Goal: Transaction & Acquisition: Register for event/course

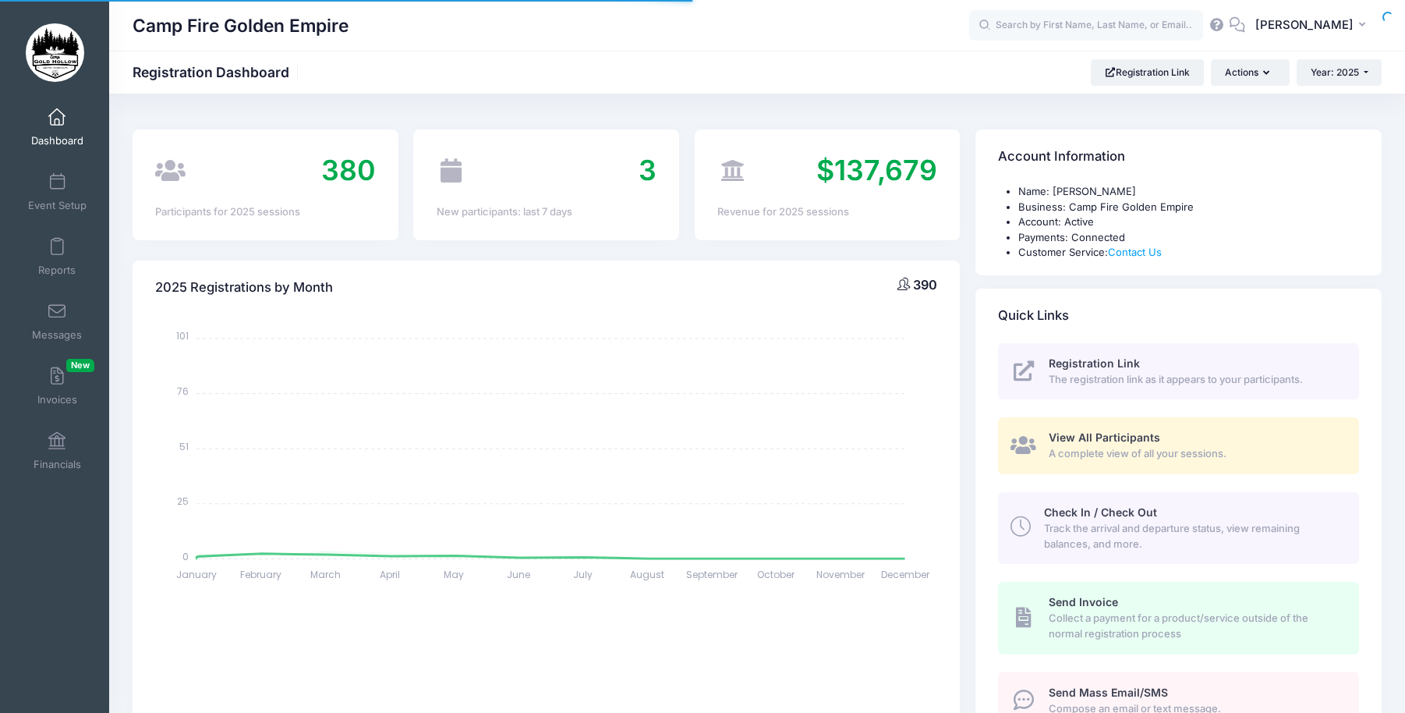
select select
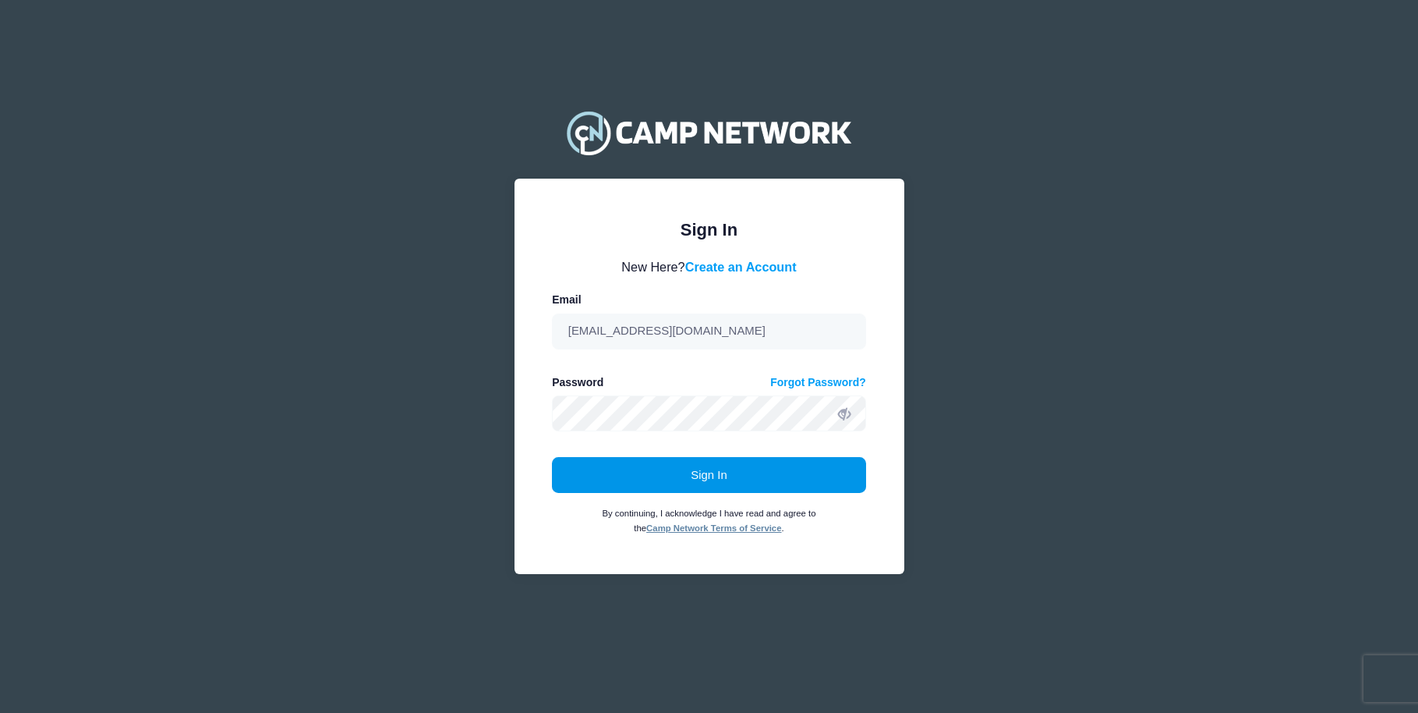
click at [702, 469] on button "Sign In" at bounding box center [709, 475] width 314 height 36
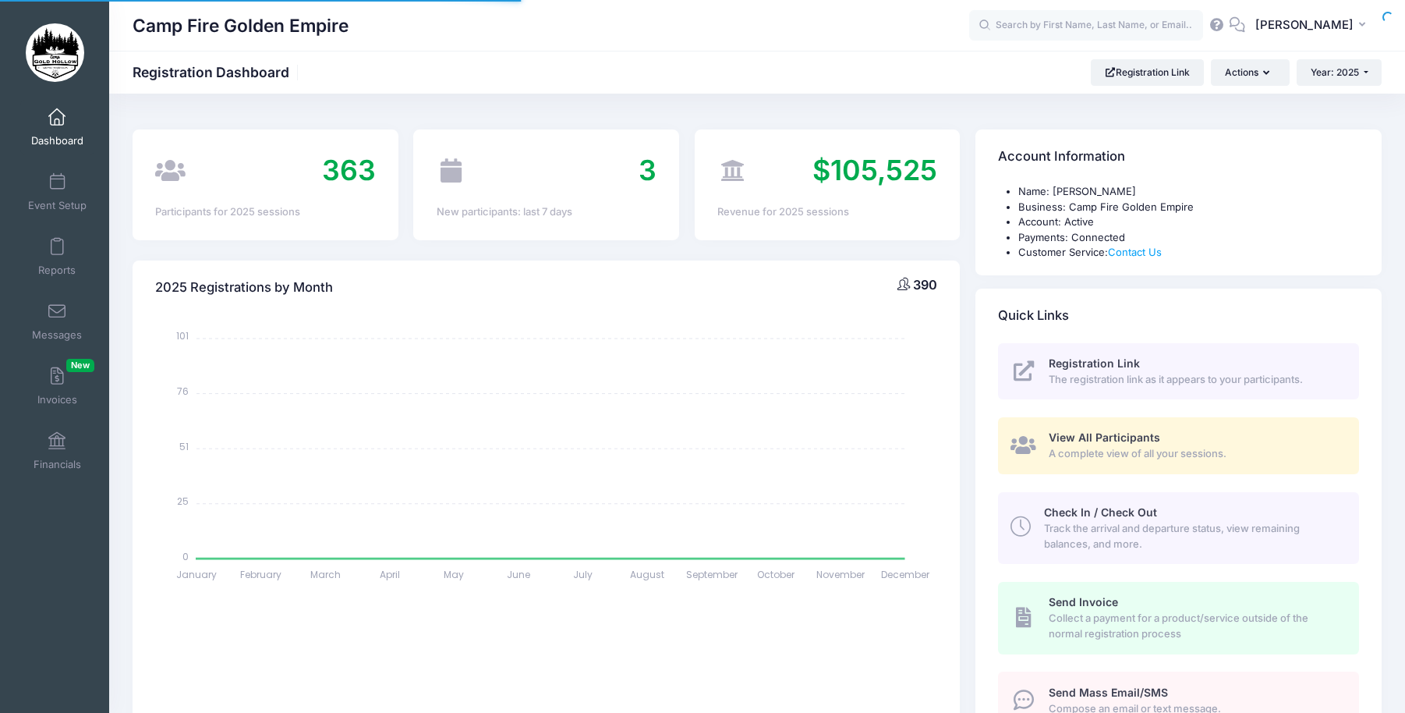
select select
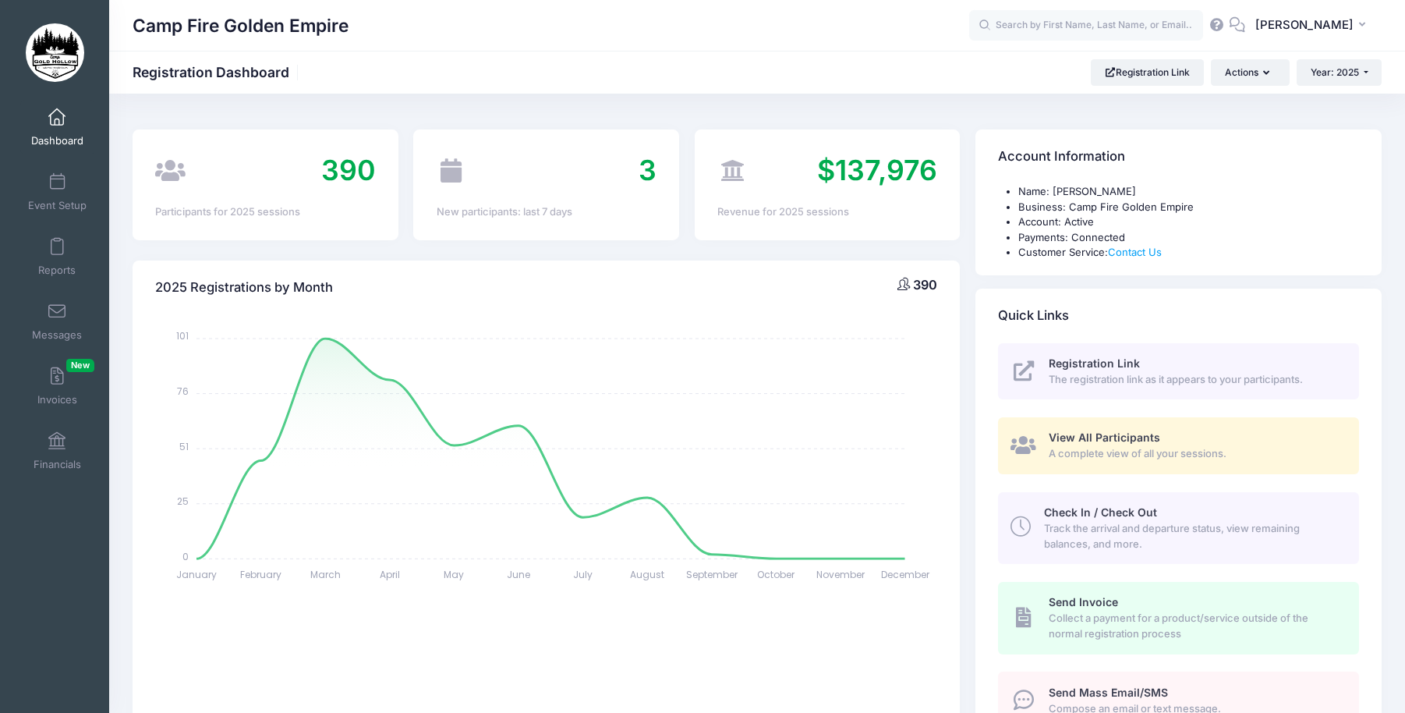
click at [1107, 364] on span "Registration Link" at bounding box center [1094, 362] width 91 height 13
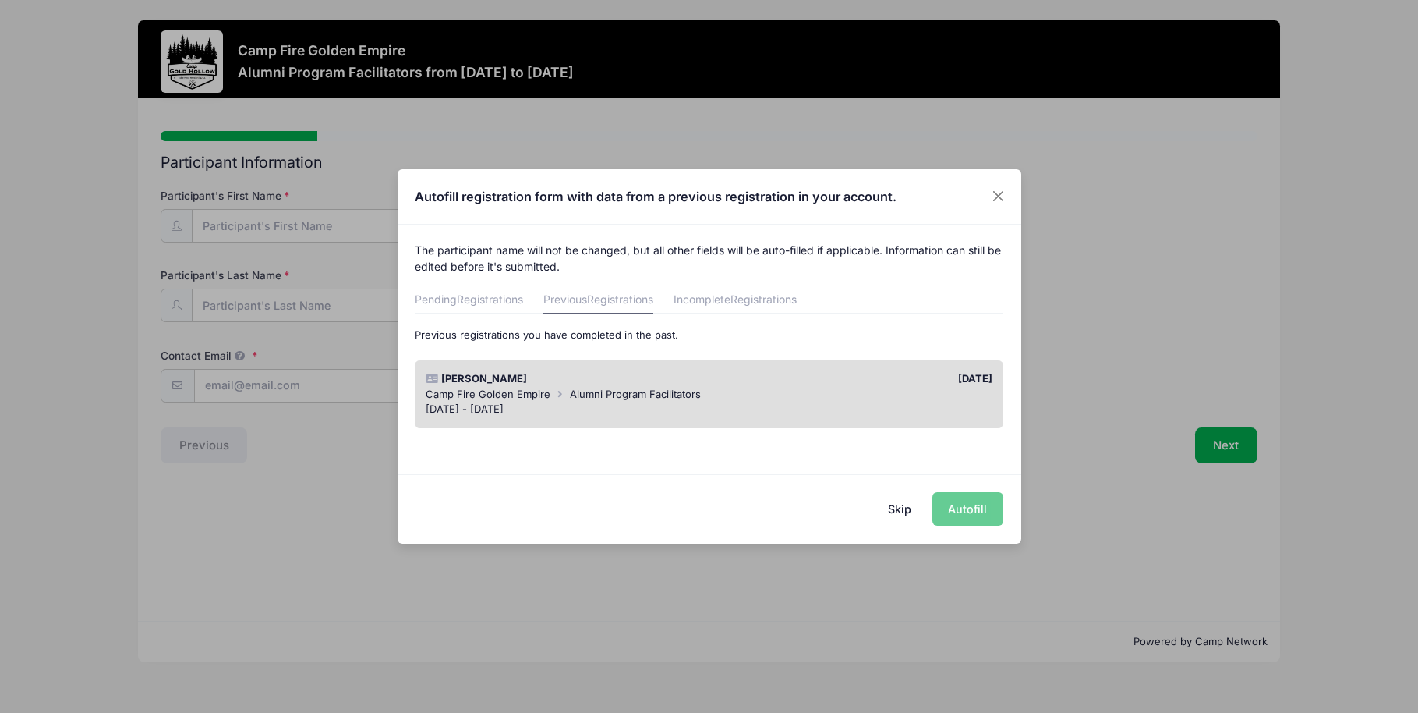
click at [896, 503] on button "Skip" at bounding box center [899, 509] width 55 height 34
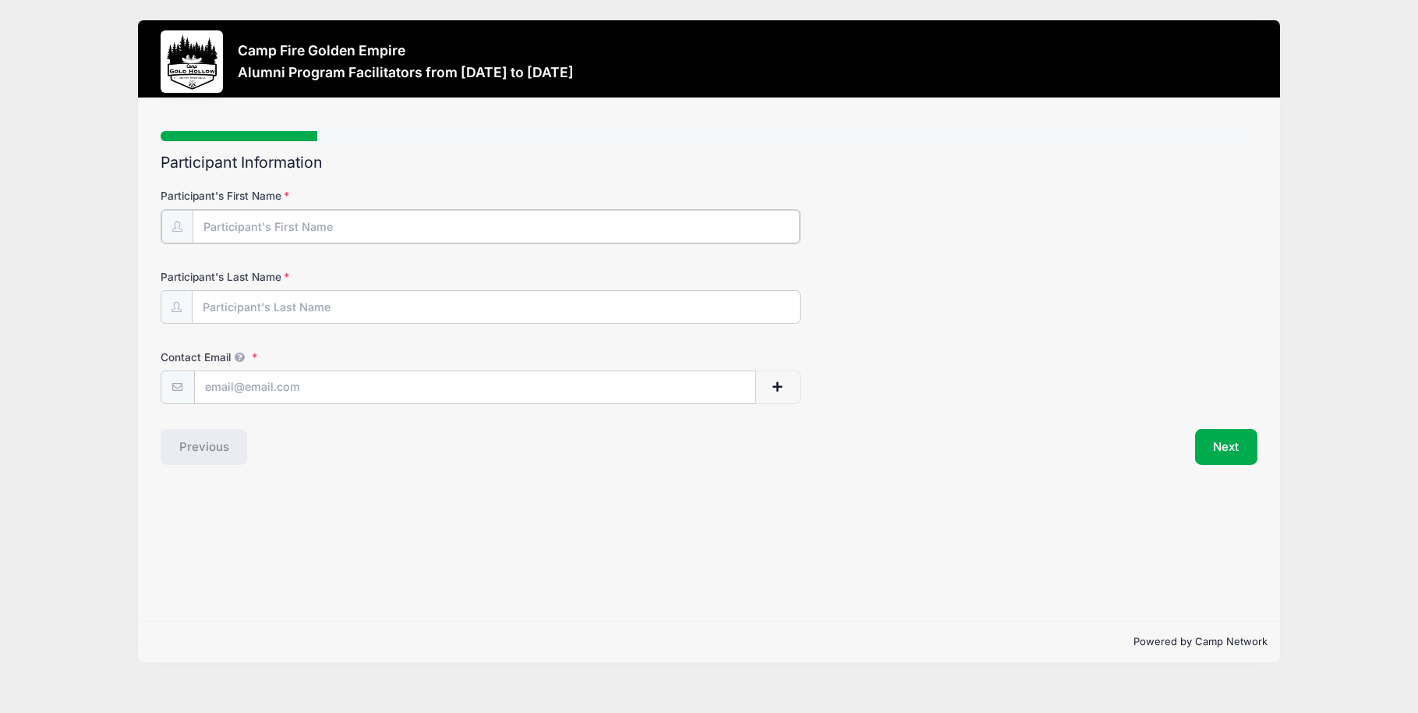
click at [228, 225] on input "Participant's First Name" at bounding box center [496, 227] width 607 height 34
type input "Trisha"
type input "Dixon"
drag, startPoint x: 309, startPoint y: 389, endPoint x: 191, endPoint y: 389, distance: 118.5
click at [195, 389] on input "pjdixon@ucanr.edu" at bounding box center [475, 387] width 561 height 34
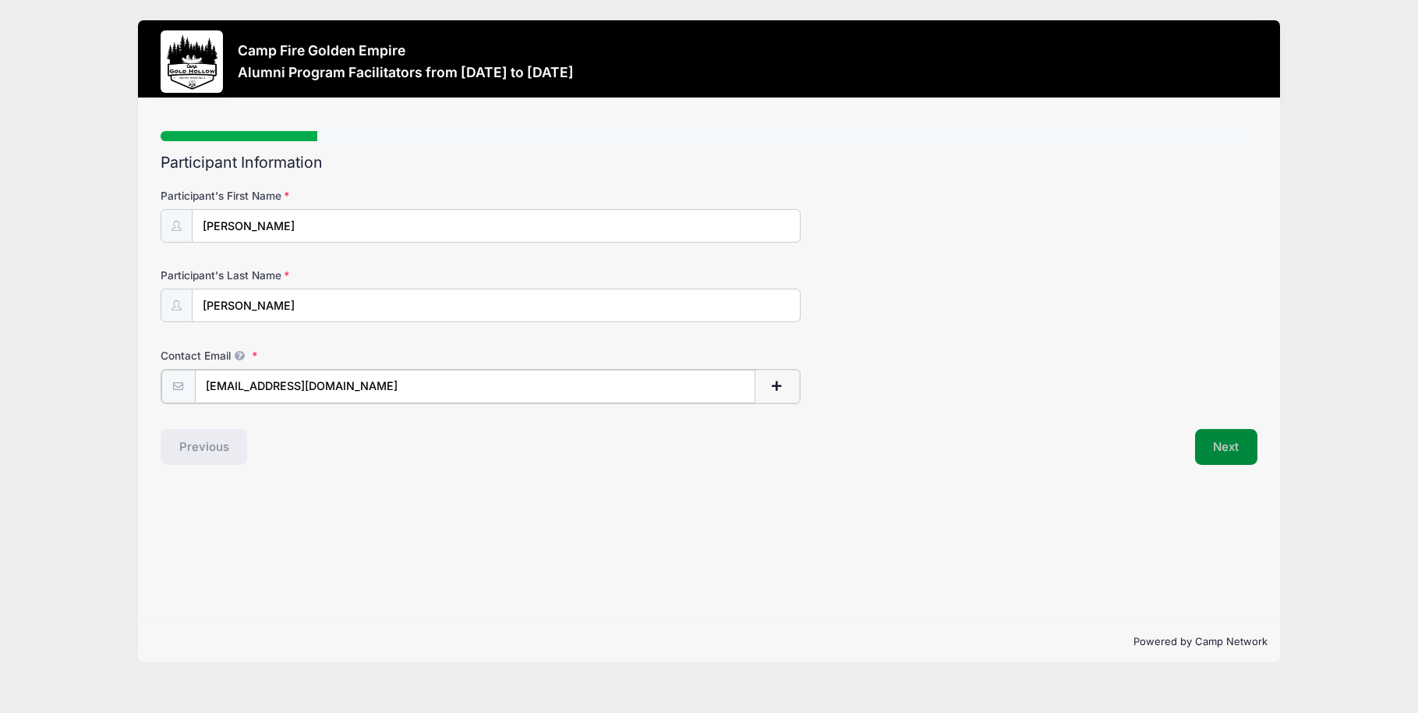
type input "trishadixon@mac.com"
click at [1221, 444] on button "Next" at bounding box center [1226, 445] width 63 height 36
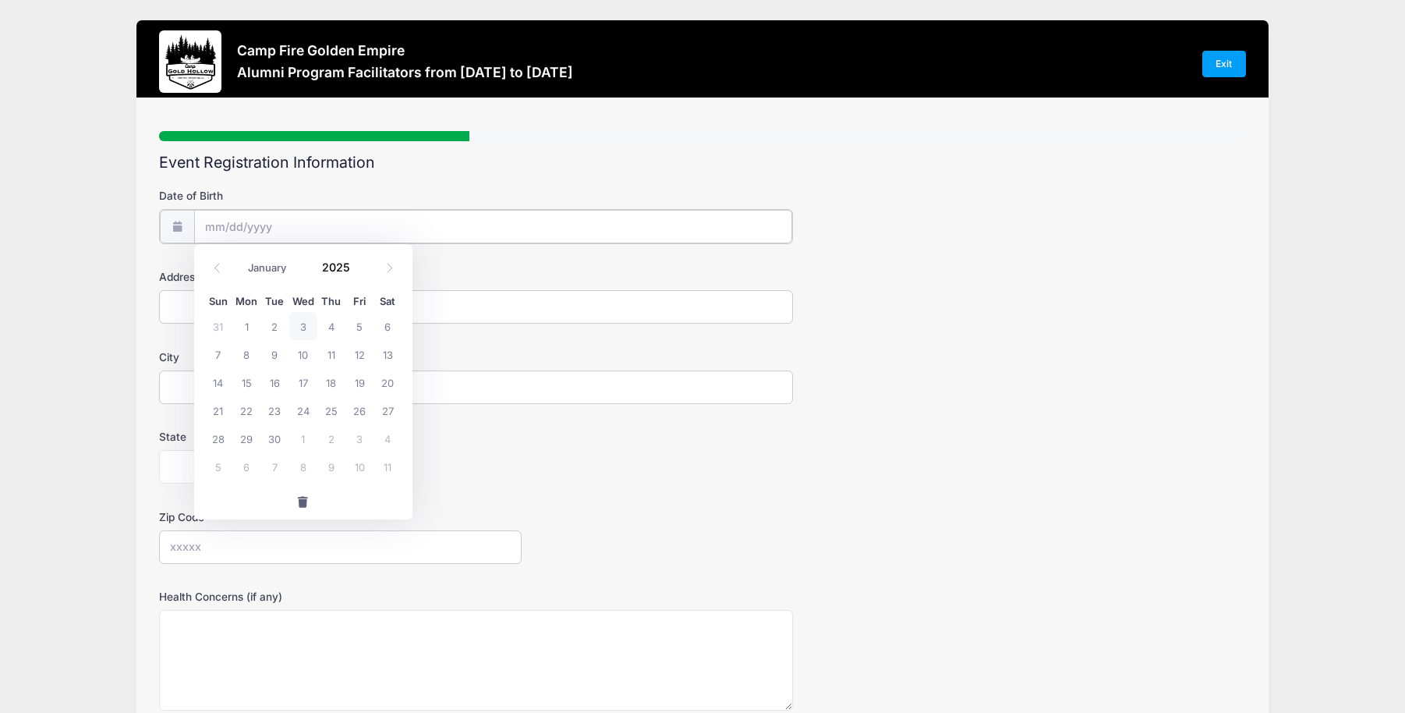
click at [283, 223] on input "Date of Birth" at bounding box center [493, 227] width 598 height 34
click at [218, 222] on input "Date of Birth" at bounding box center [493, 227] width 598 height 34
click at [214, 261] on span at bounding box center [217, 267] width 26 height 27
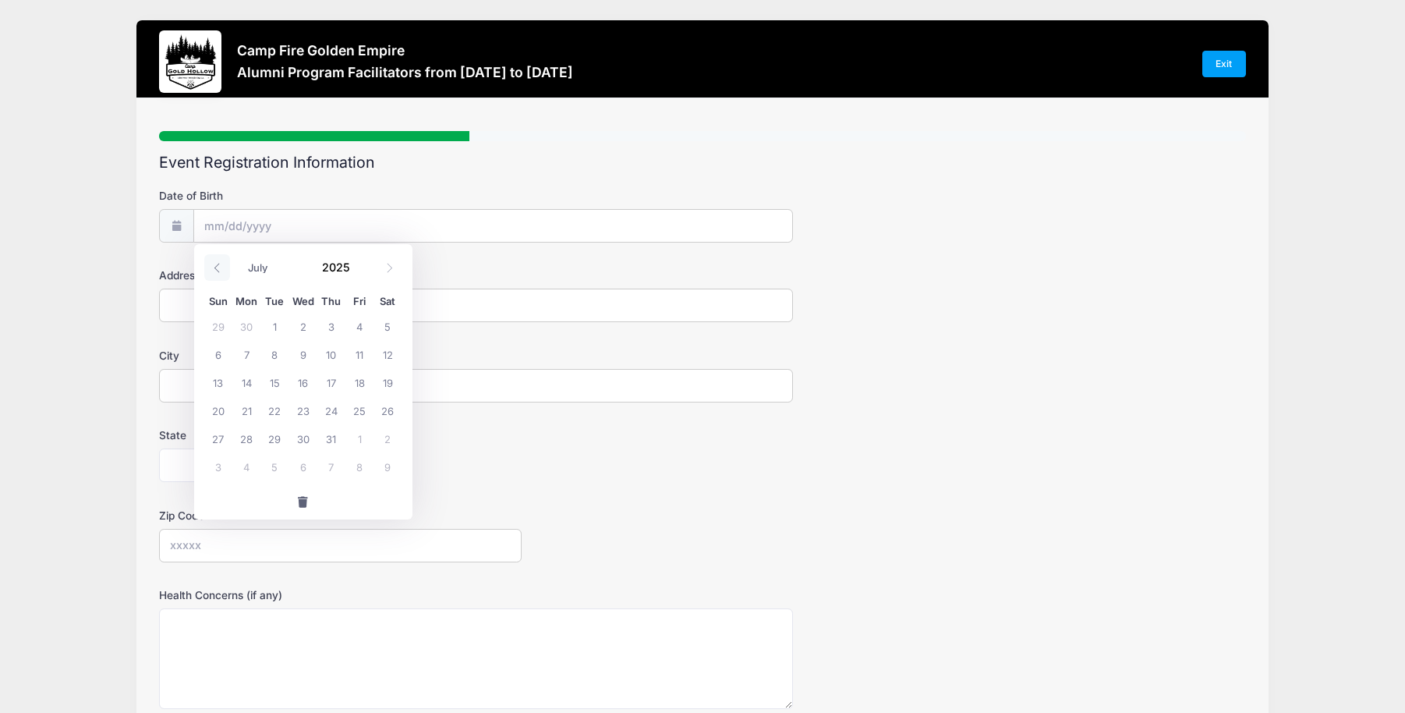
select select "5"
click at [356, 271] on span at bounding box center [360, 273] width 11 height 12
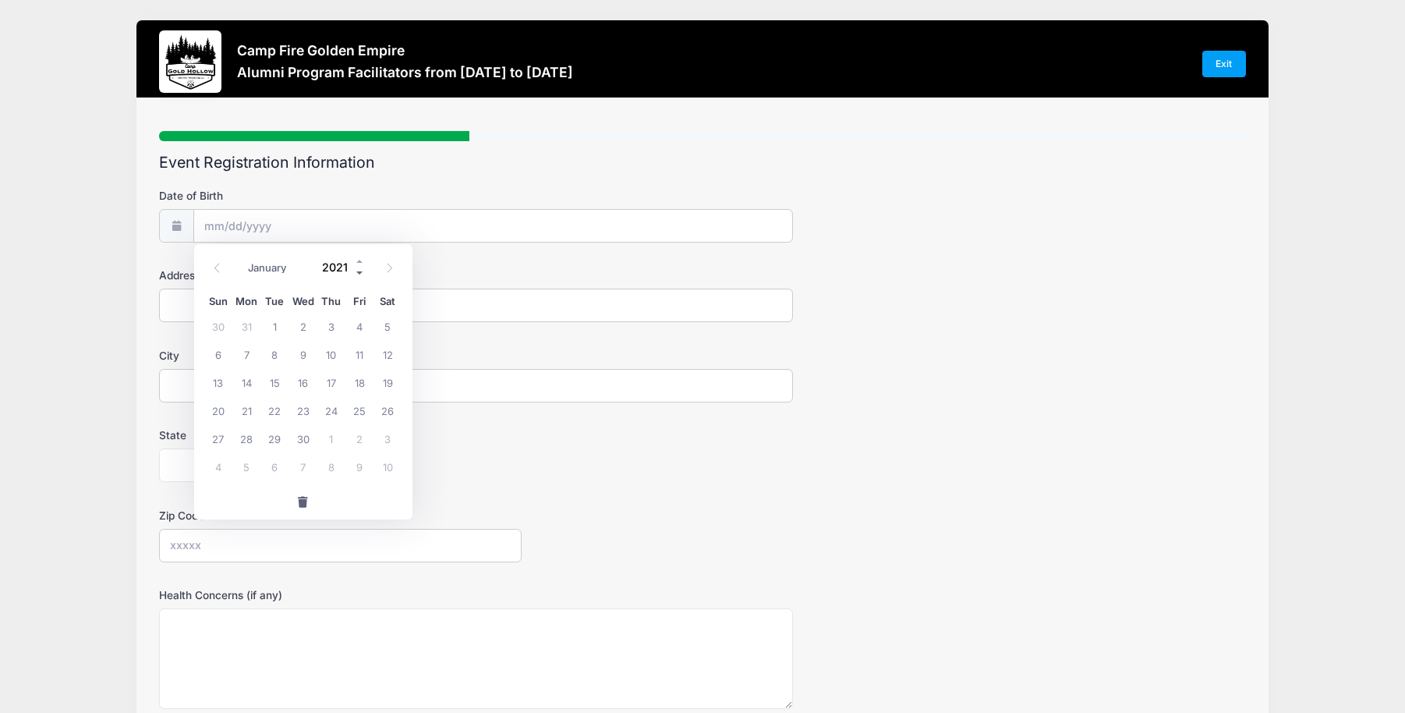
click at [356, 271] on span at bounding box center [360, 273] width 11 height 12
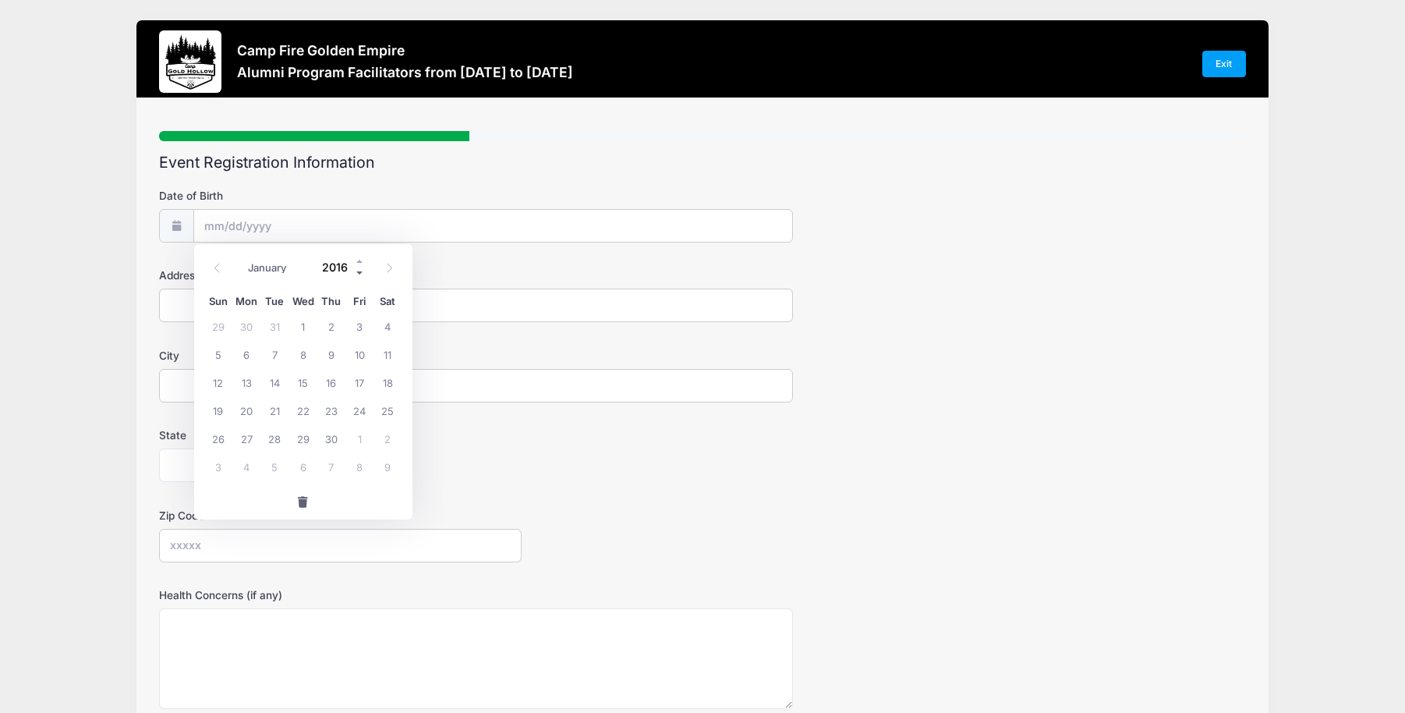
click at [356, 271] on span at bounding box center [360, 273] width 11 height 12
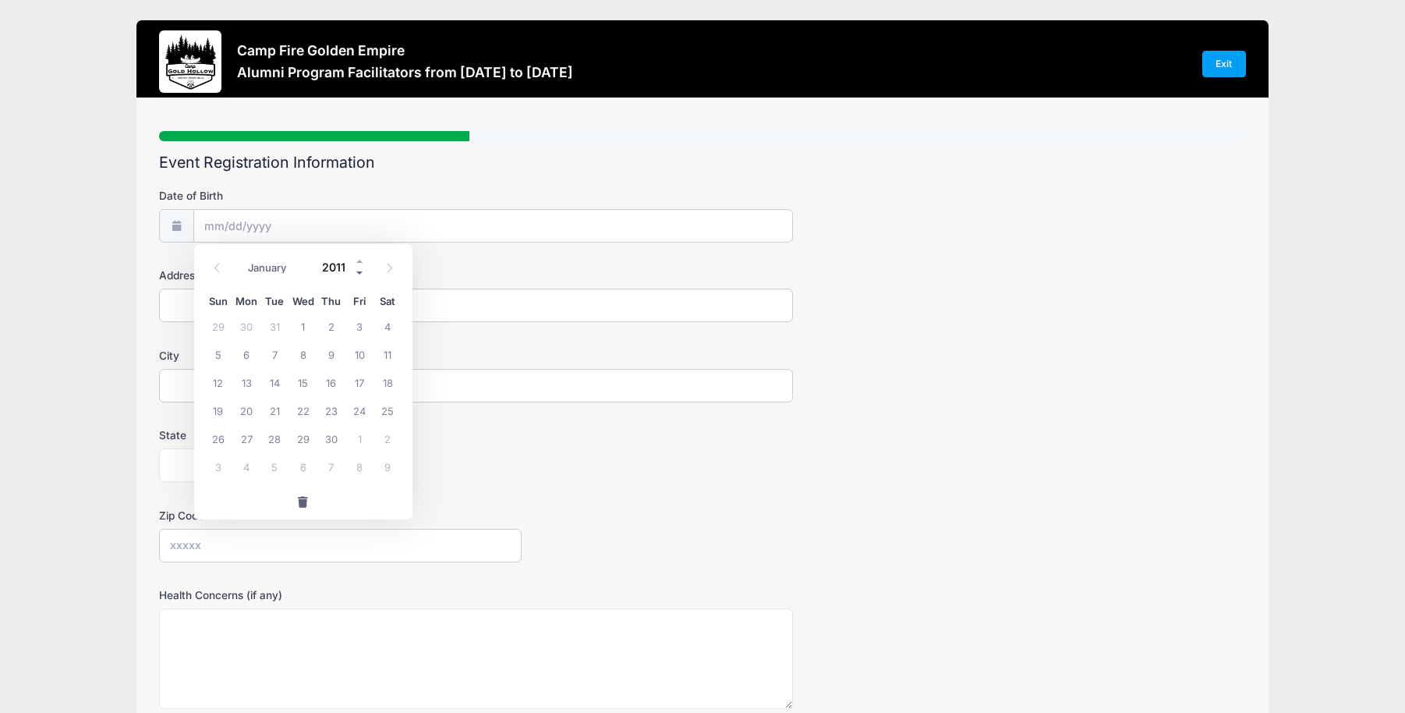
click at [356, 271] on span at bounding box center [360, 273] width 11 height 12
click at [355, 271] on span at bounding box center [360, 273] width 11 height 12
click at [355, 270] on span at bounding box center [360, 273] width 11 height 12
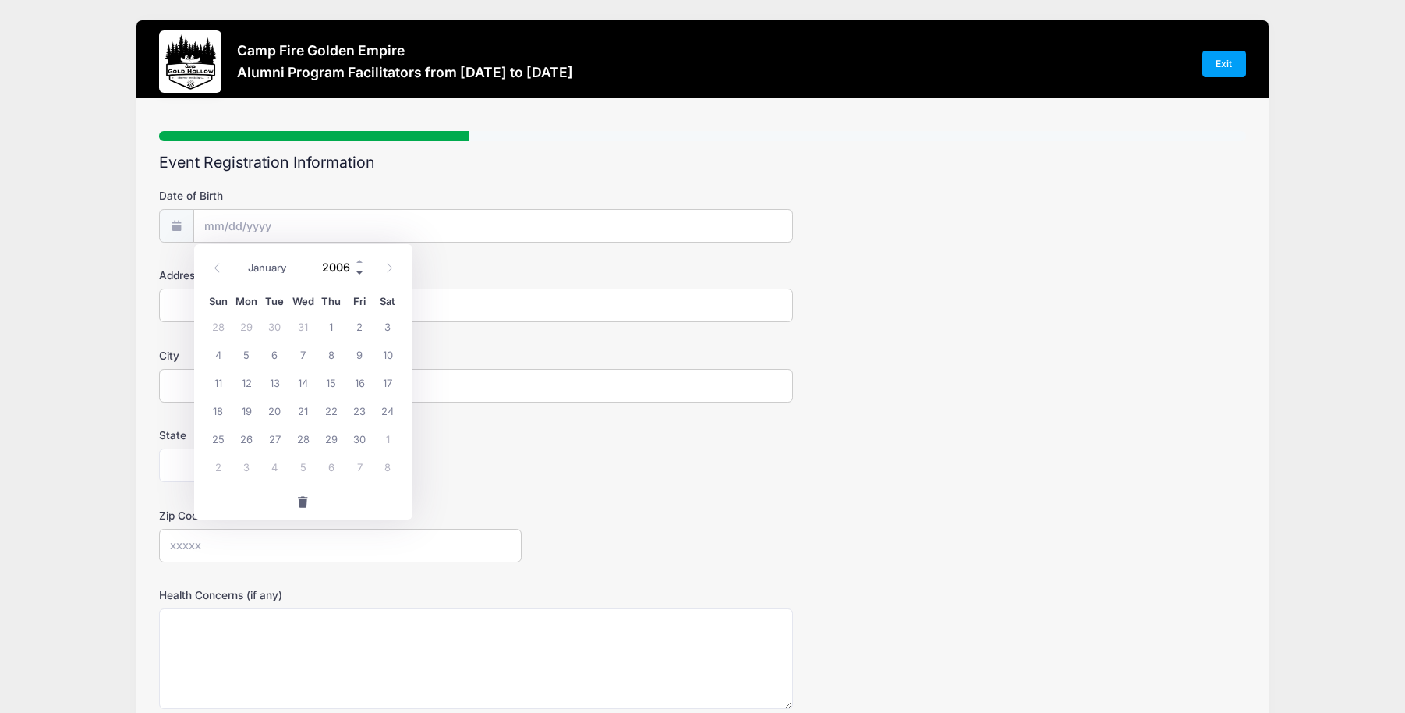
click at [355, 270] on span at bounding box center [360, 273] width 11 height 12
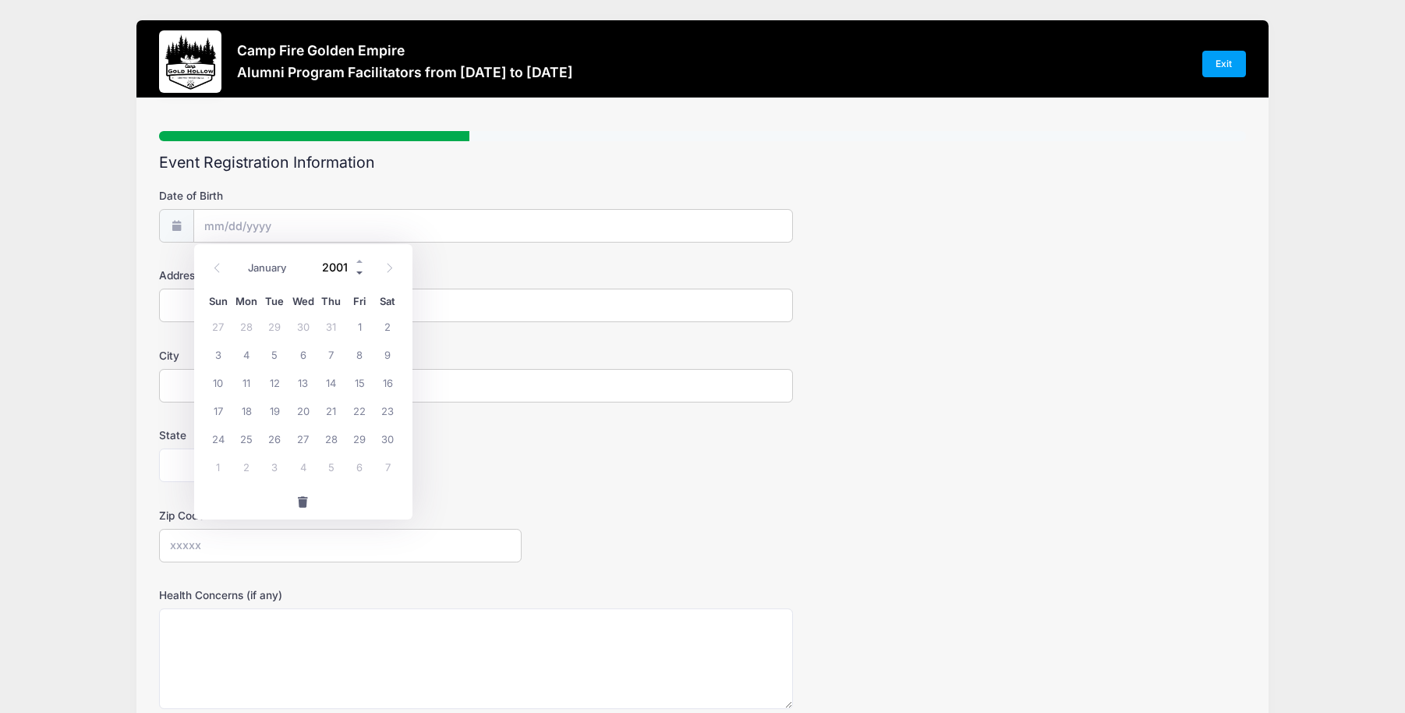
click at [355, 270] on span at bounding box center [360, 273] width 11 height 12
click at [355, 269] on span at bounding box center [360, 273] width 11 height 12
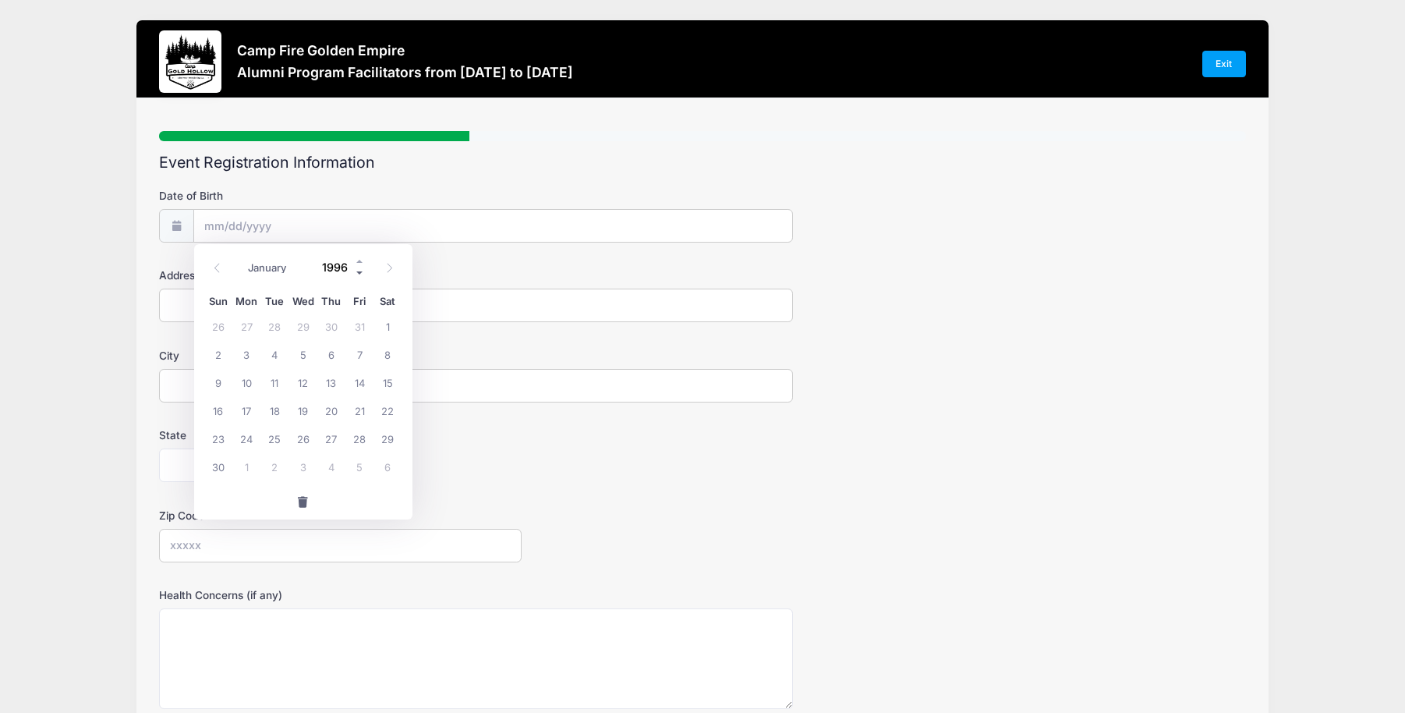
click at [355, 269] on span at bounding box center [360, 273] width 11 height 12
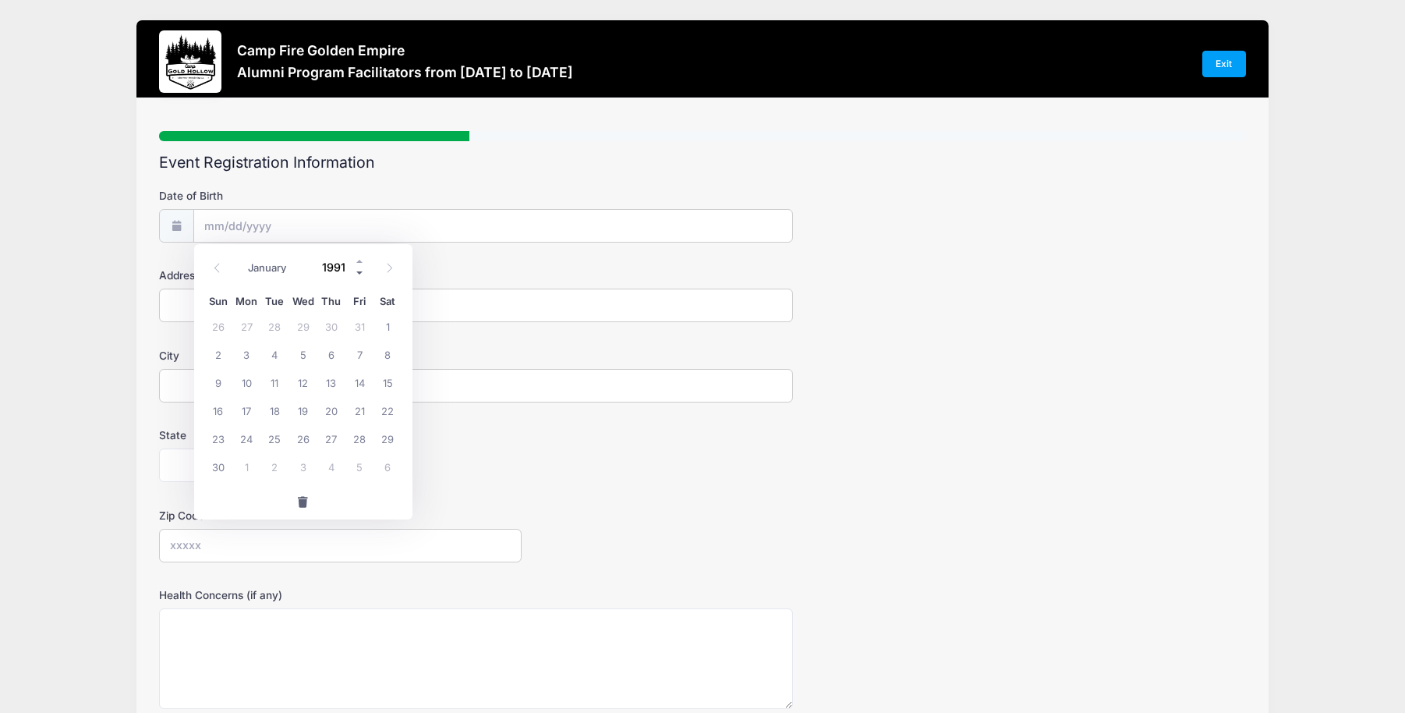
click at [355, 269] on span at bounding box center [360, 273] width 11 height 12
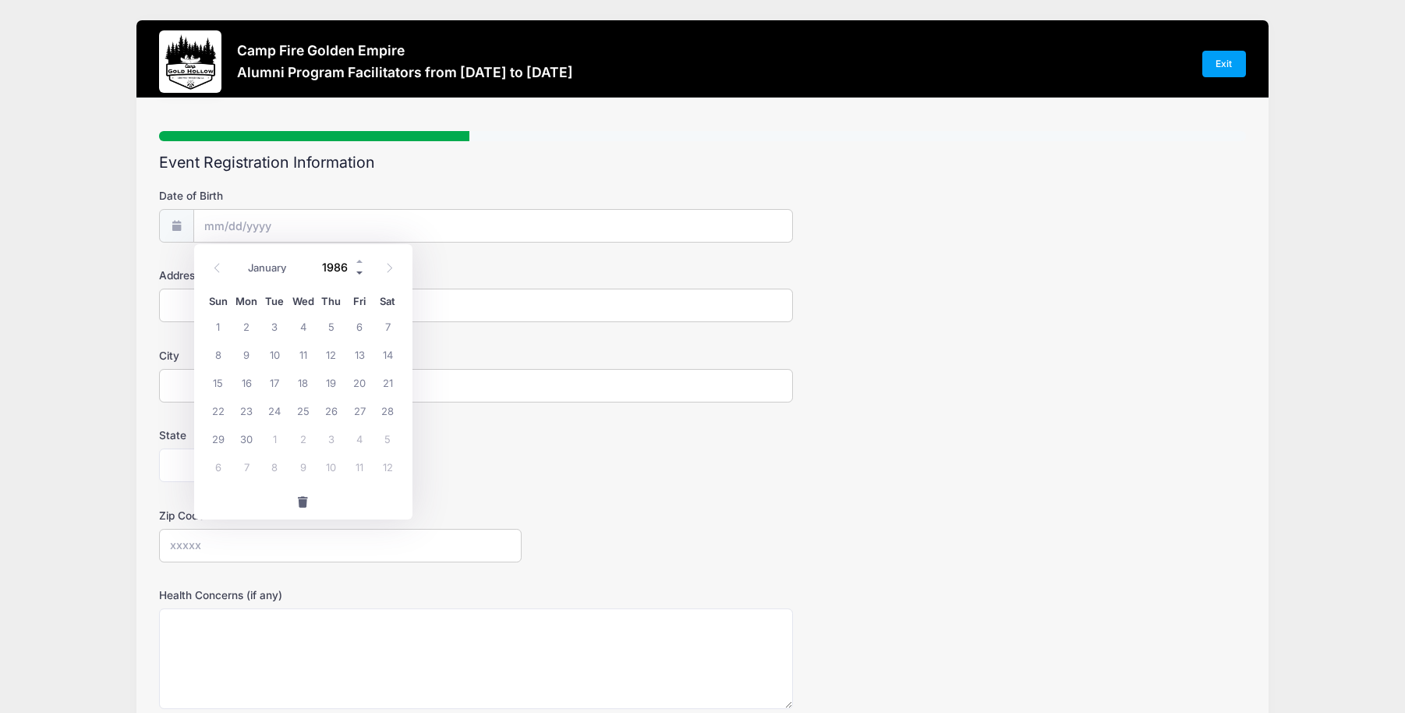
click at [355, 269] on span at bounding box center [360, 273] width 11 height 12
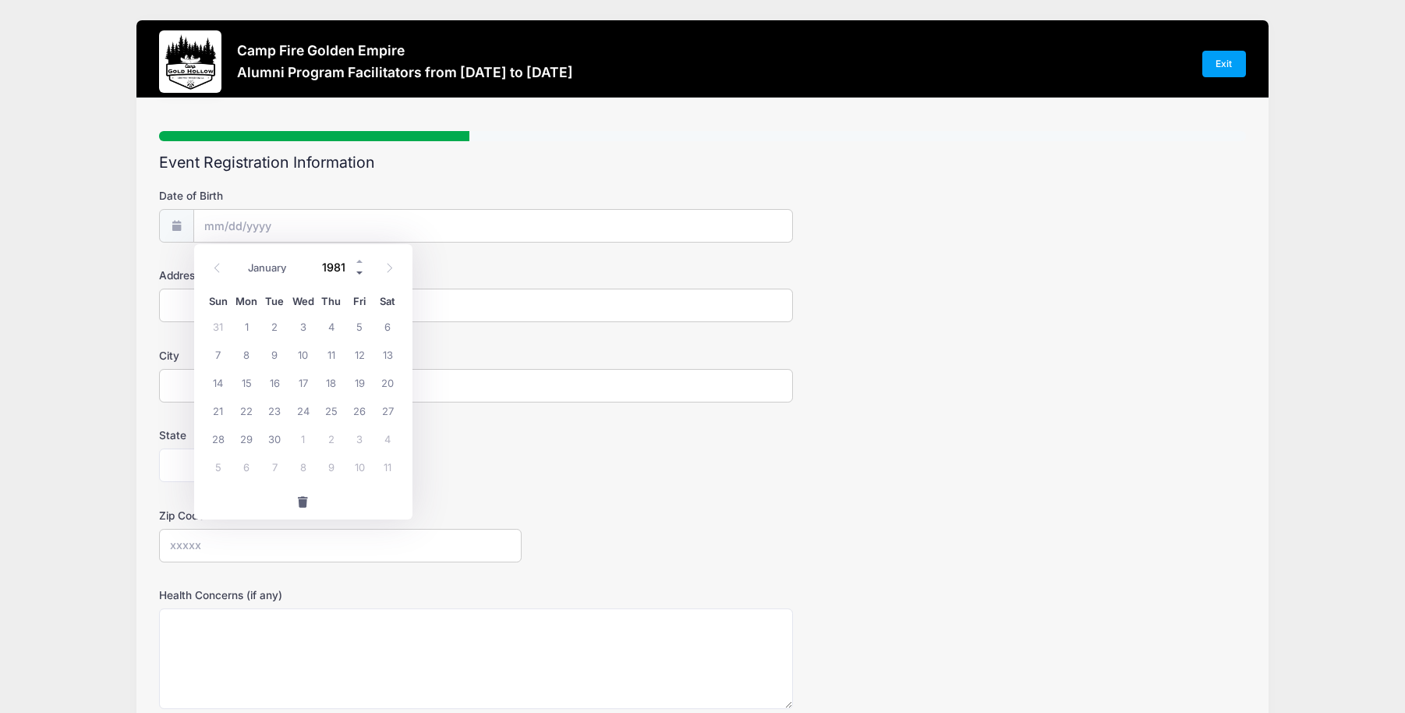
click at [355, 269] on span at bounding box center [360, 273] width 11 height 12
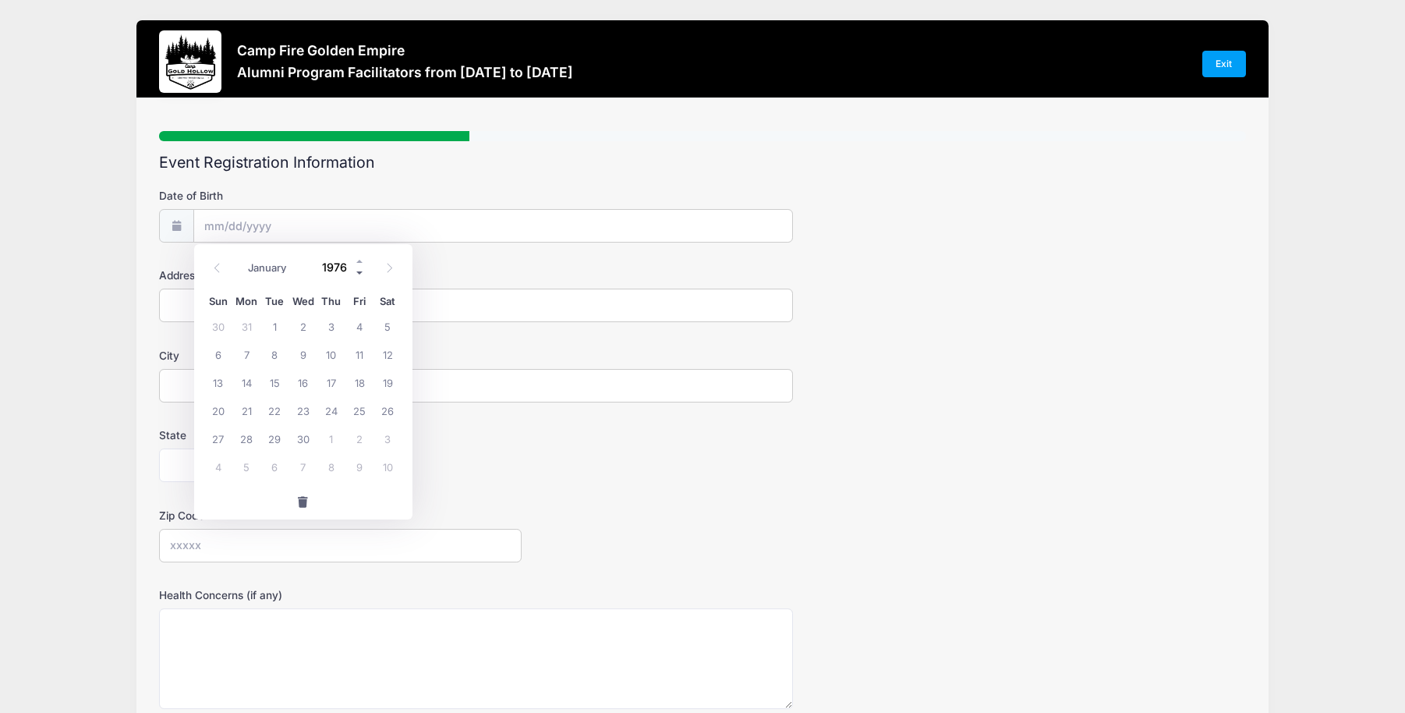
click at [355, 269] on span at bounding box center [360, 273] width 11 height 12
click at [355, 268] on span at bounding box center [360, 273] width 11 height 12
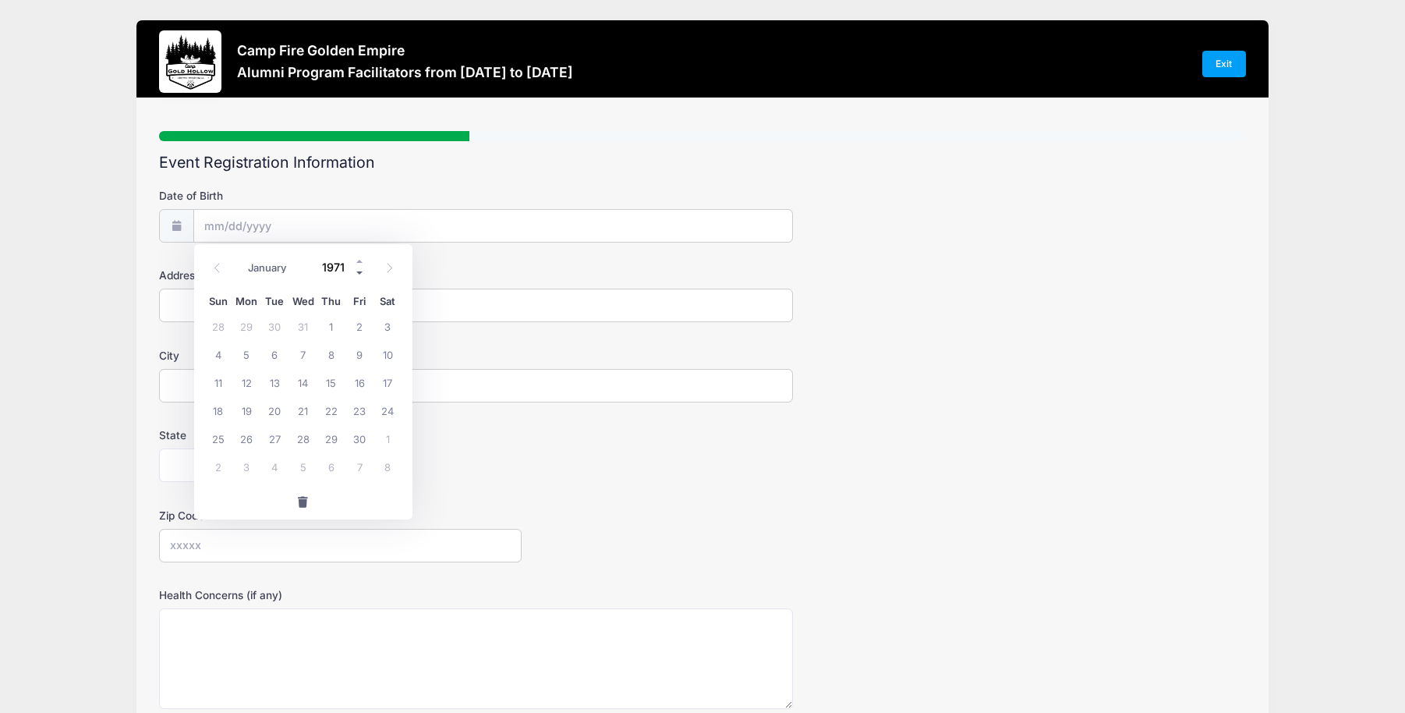
click at [355, 268] on span at bounding box center [360, 273] width 11 height 12
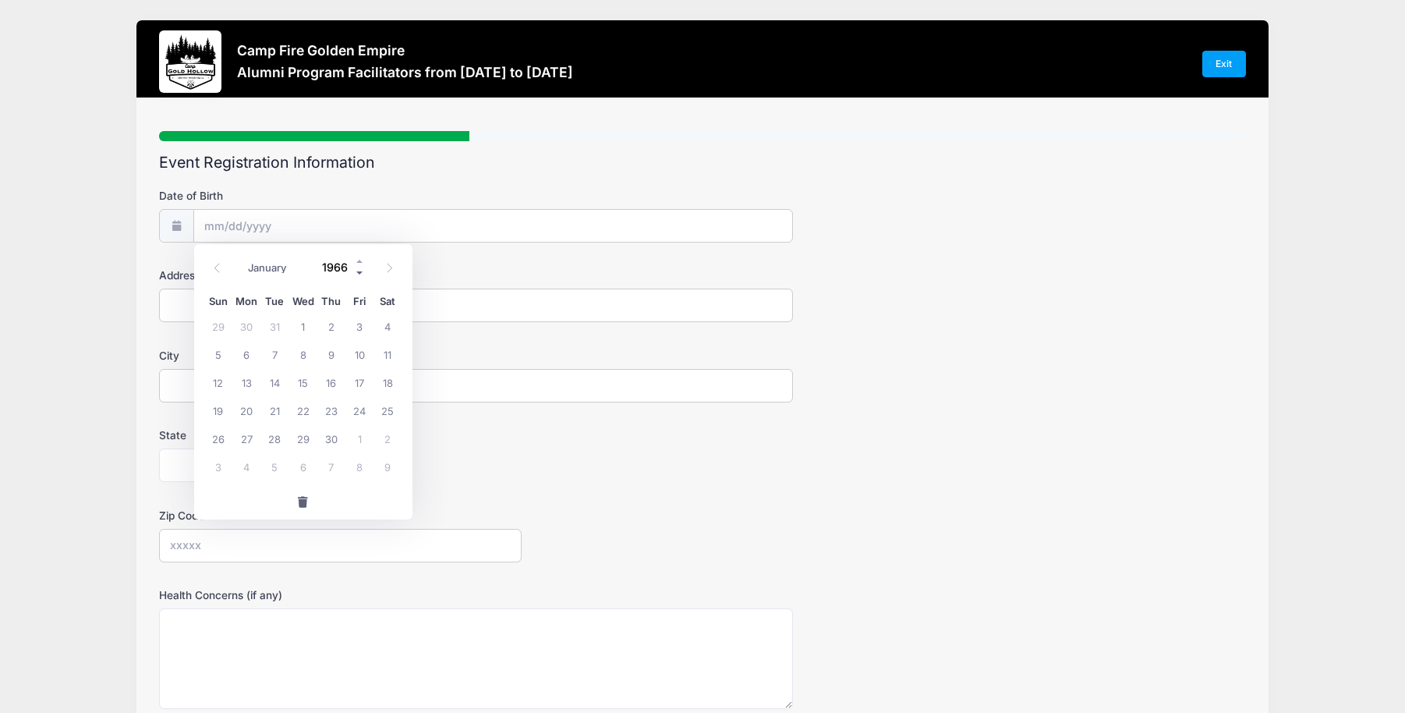
click at [355, 268] on span at bounding box center [360, 273] width 11 height 12
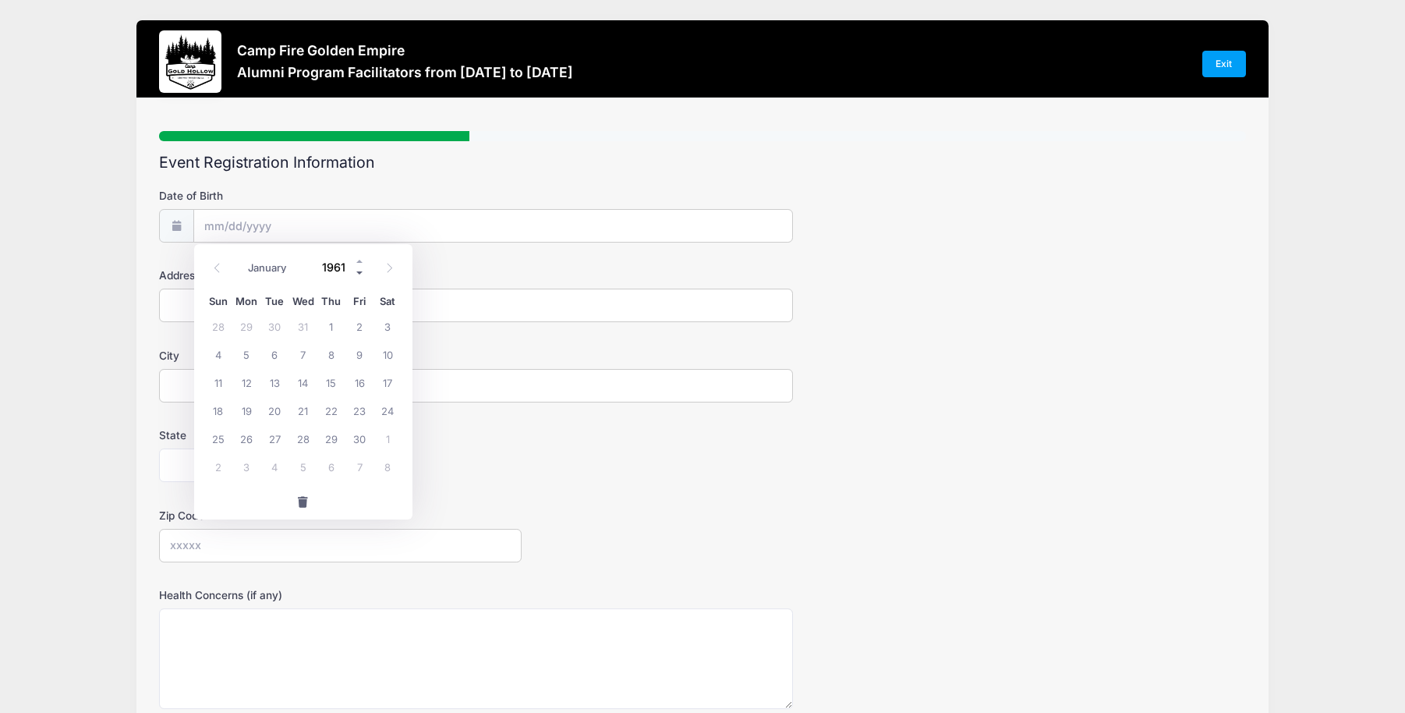
click at [355, 268] on span at bounding box center [360, 273] width 11 height 12
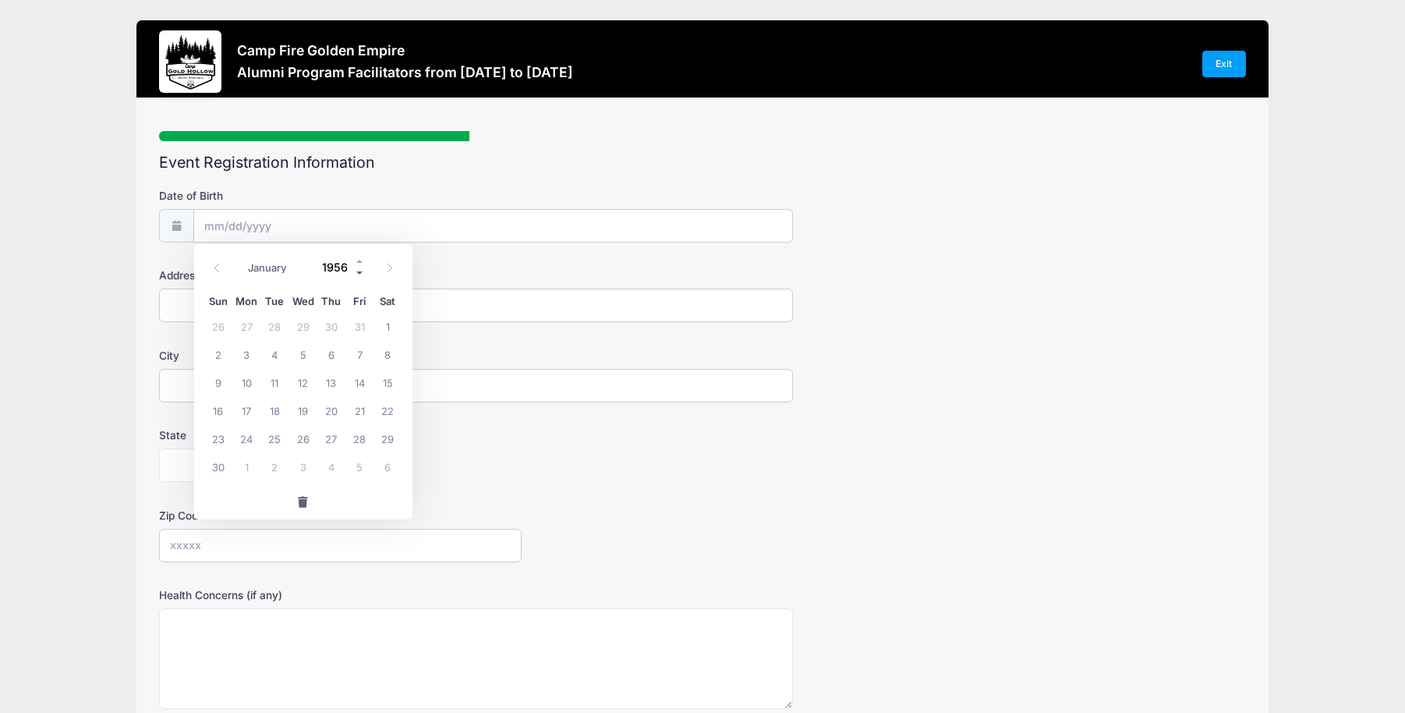
click at [355, 268] on span at bounding box center [360, 273] width 11 height 12
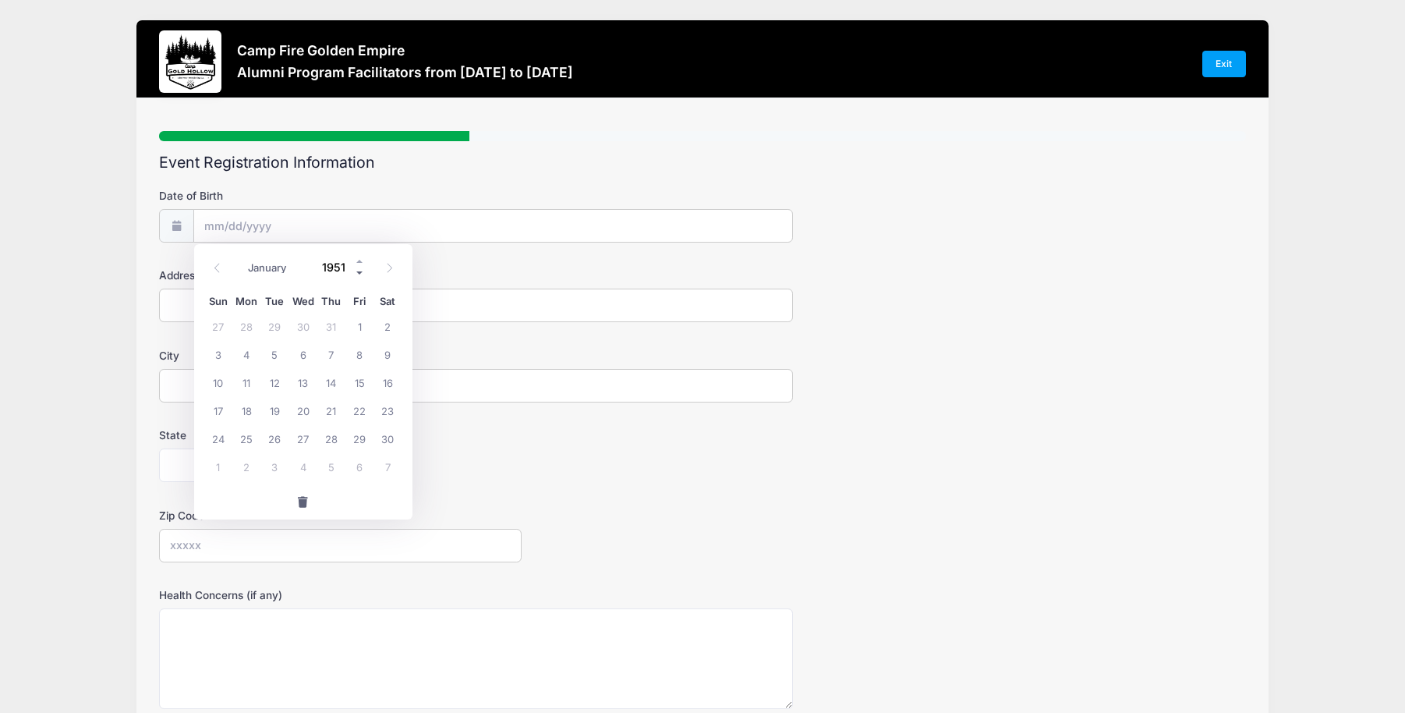
click at [355, 268] on span at bounding box center [360, 273] width 11 height 12
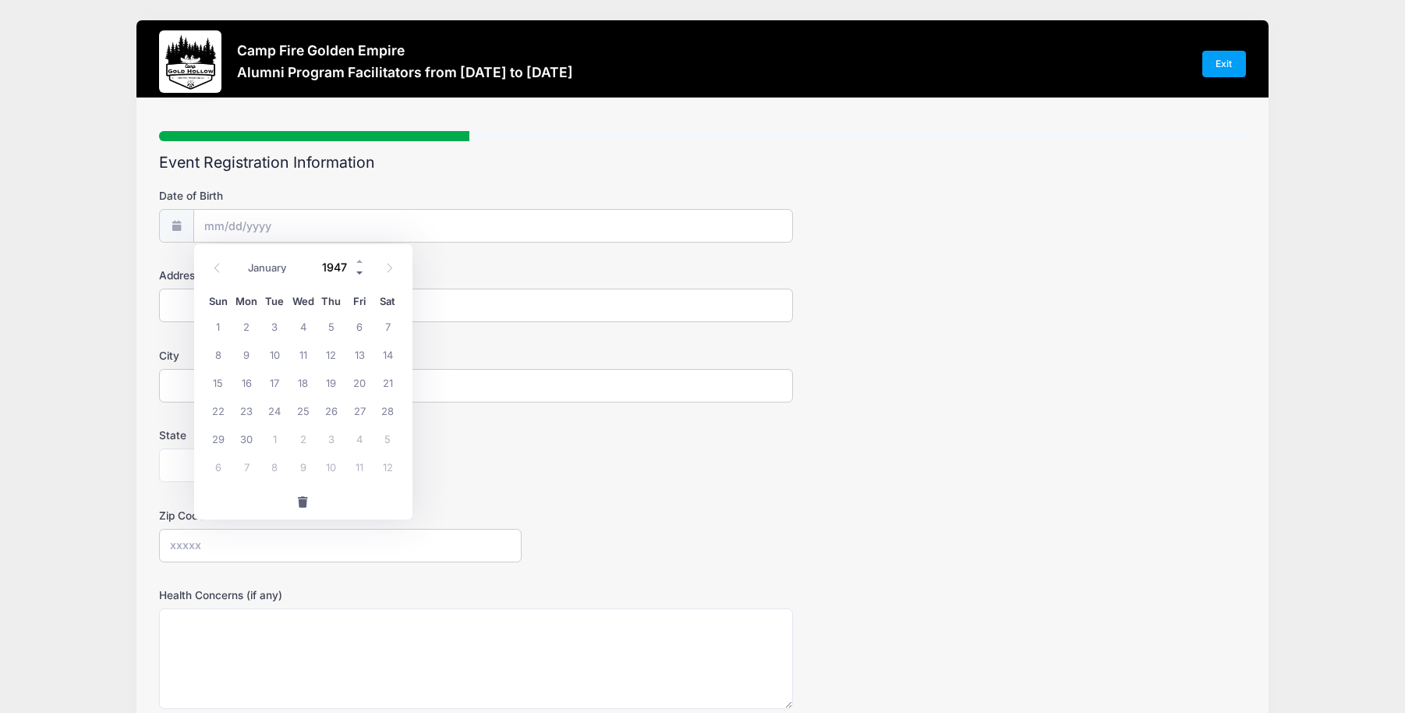
type input "1946"
click at [217, 264] on icon at bounding box center [217, 268] width 10 height 10
click at [389, 266] on icon at bounding box center [389, 268] width 10 height 10
click at [216, 264] on icon at bounding box center [217, 268] width 10 height 10
click at [215, 264] on icon at bounding box center [217, 268] width 10 height 10
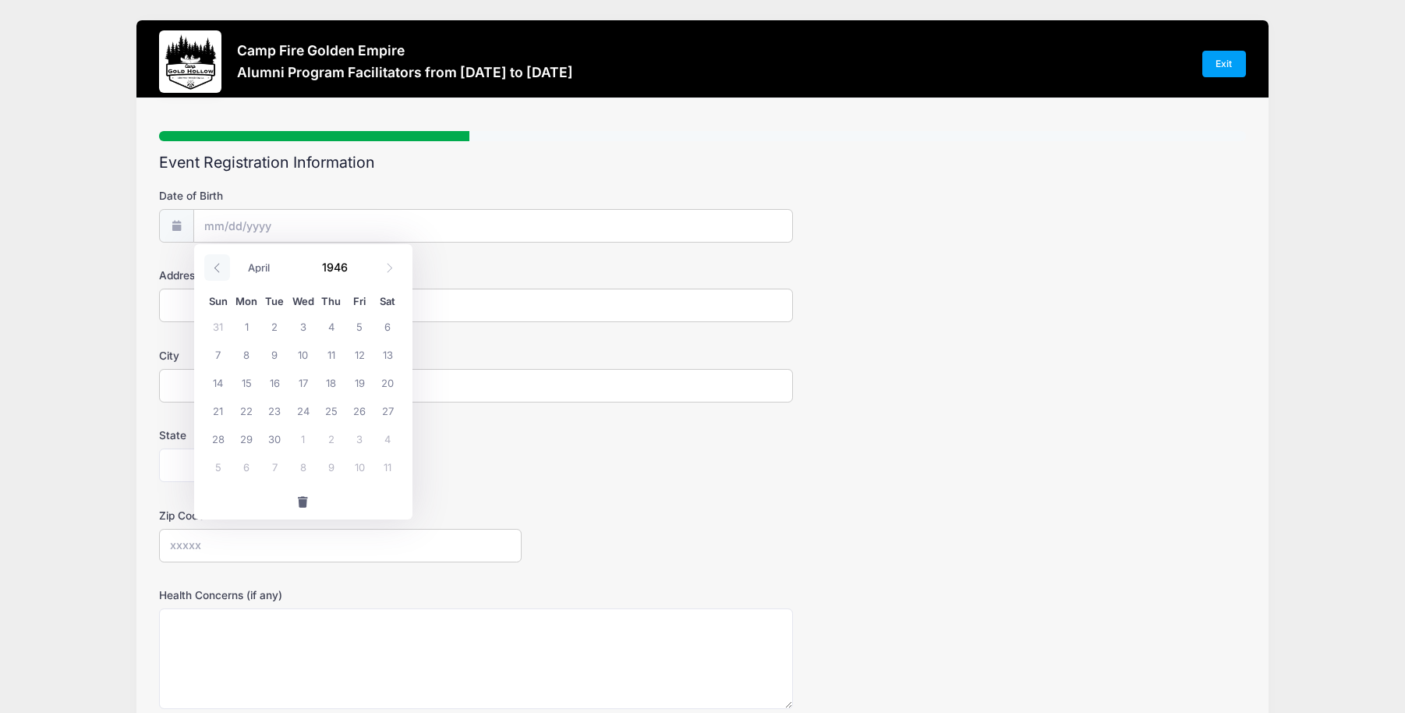
click at [215, 264] on icon at bounding box center [217, 268] width 10 height 10
select select "2"
click at [214, 462] on span "31" at bounding box center [218, 466] width 28 height 28
type input "03/31/1946"
drag, startPoint x: 209, startPoint y: 306, endPoint x: 225, endPoint y: 160, distance: 146.7
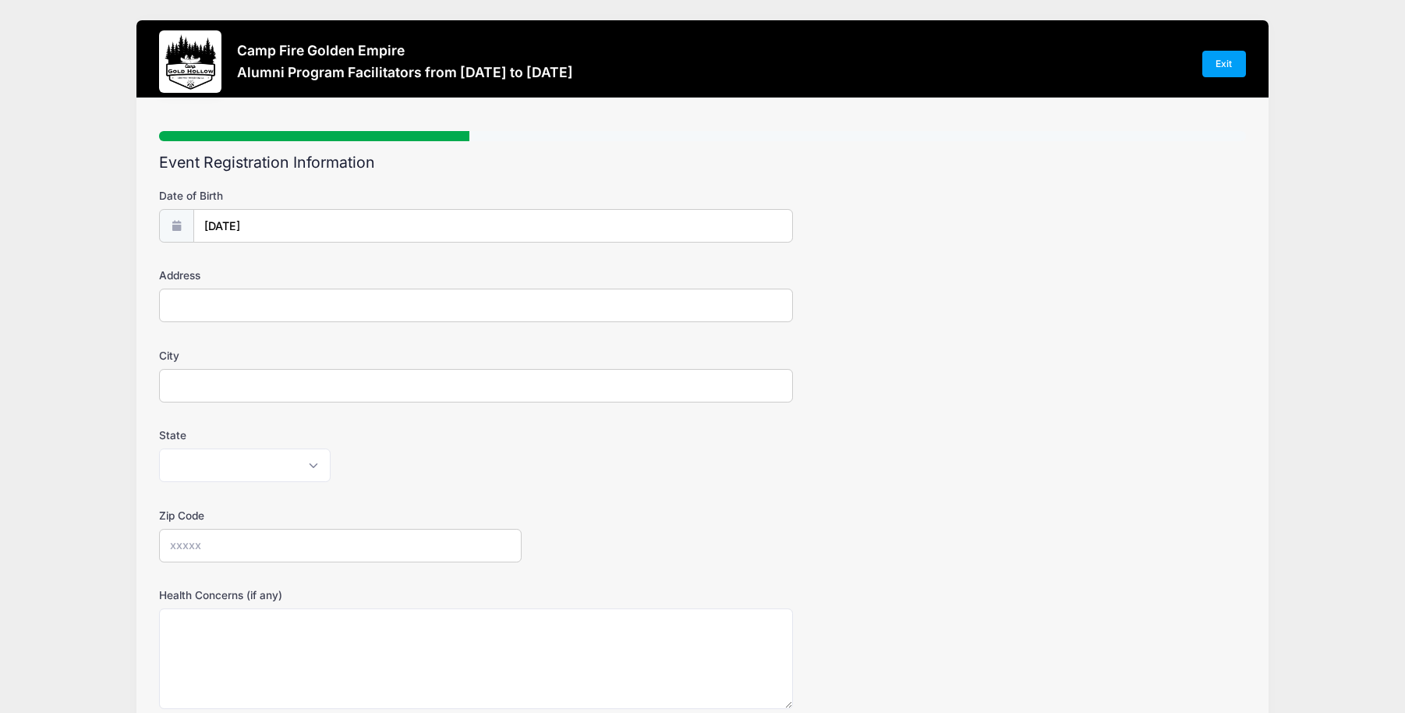
click at [209, 305] on input "Address" at bounding box center [476, 305] width 634 height 34
type input "1357 41st Street"
click at [198, 391] on input "City" at bounding box center [476, 386] width 634 height 34
click at [184, 386] on input "SAcramento" at bounding box center [476, 386] width 634 height 34
type input "Sacramento"
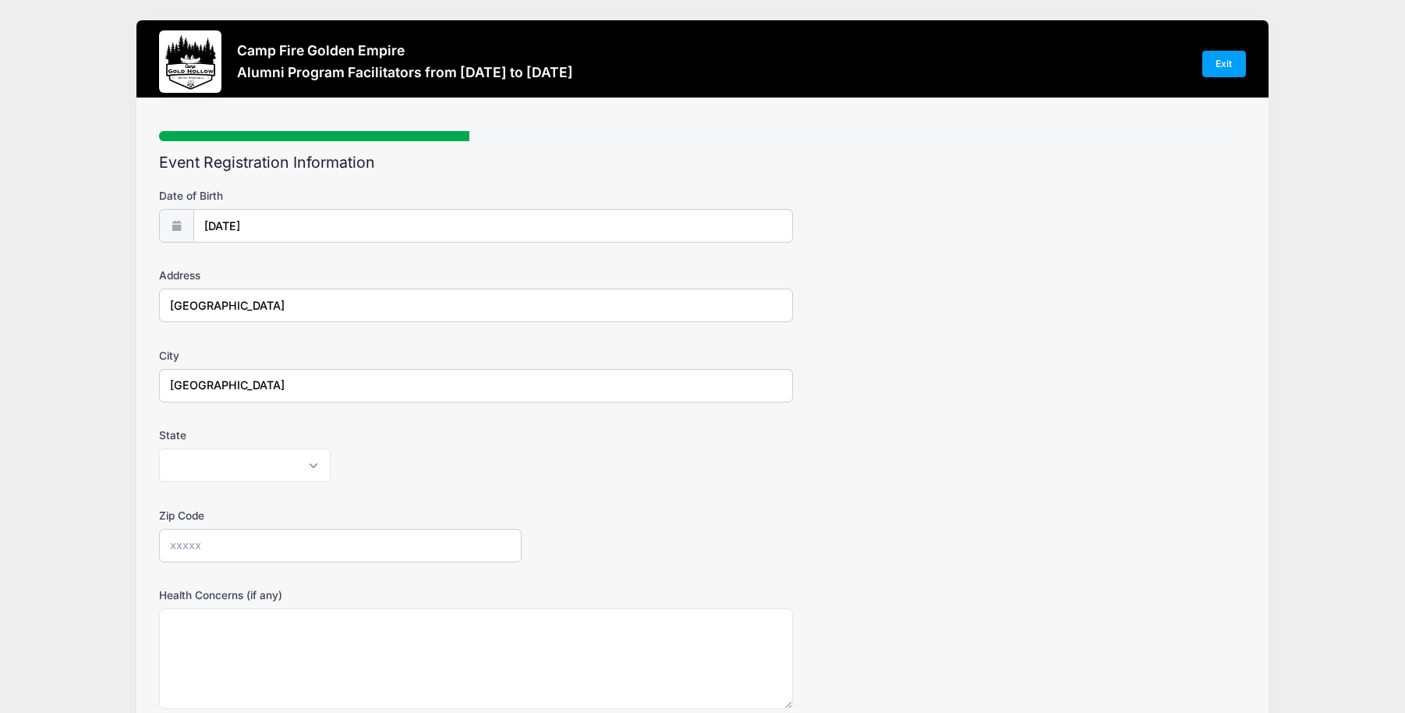
click at [331, 346] on form "Date of Birth 03/31/1946 Address 1357 41st Street City Sacramento State Alabama…" at bounding box center [702, 521] width 1086 height 667
click at [159, 448] on select "Alabama Alaska American Samoa Arizona Arkansas Armed Forces Africa Armed Forces…" at bounding box center [245, 465] width 172 height 34
select select "CA"
click option "California" at bounding box center [0, 0] width 0 height 0
click at [200, 545] on input "Zip Code" at bounding box center [340, 546] width 362 height 34
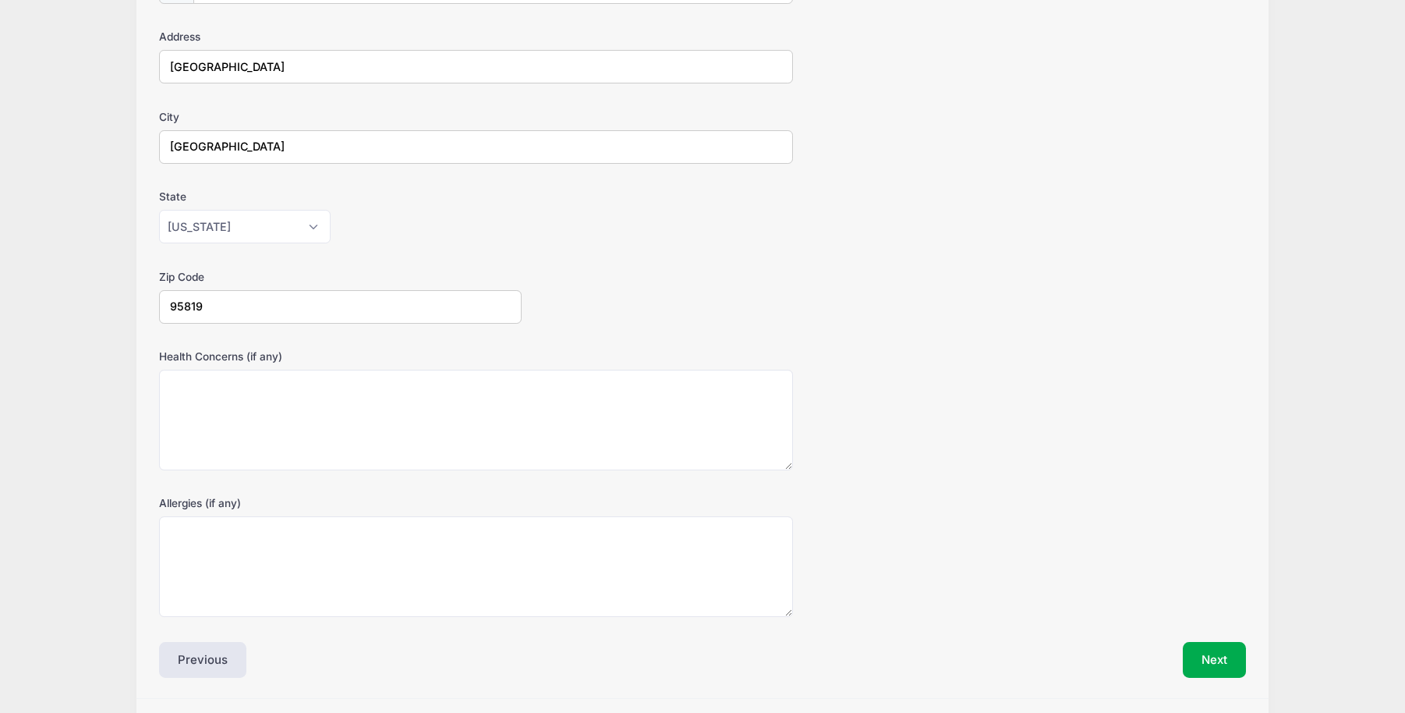
scroll to position [312, 0]
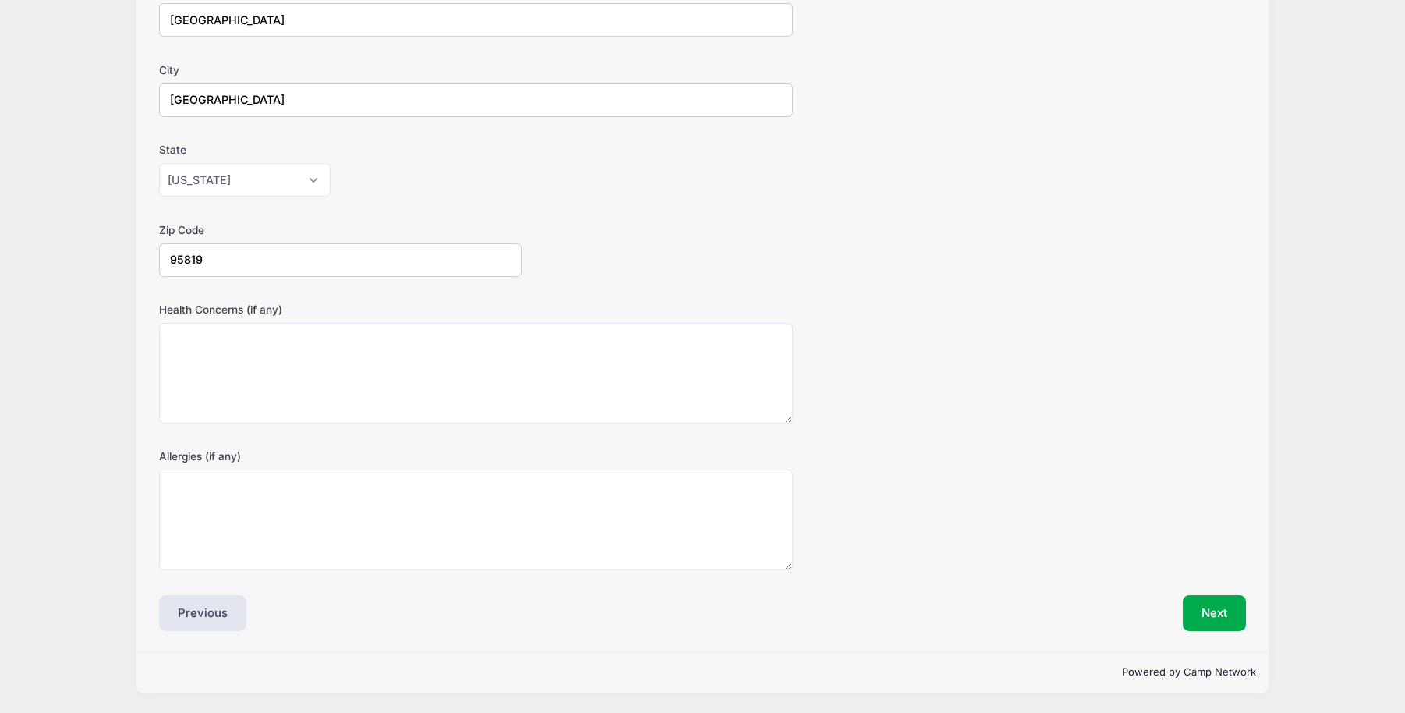
type input "95819"
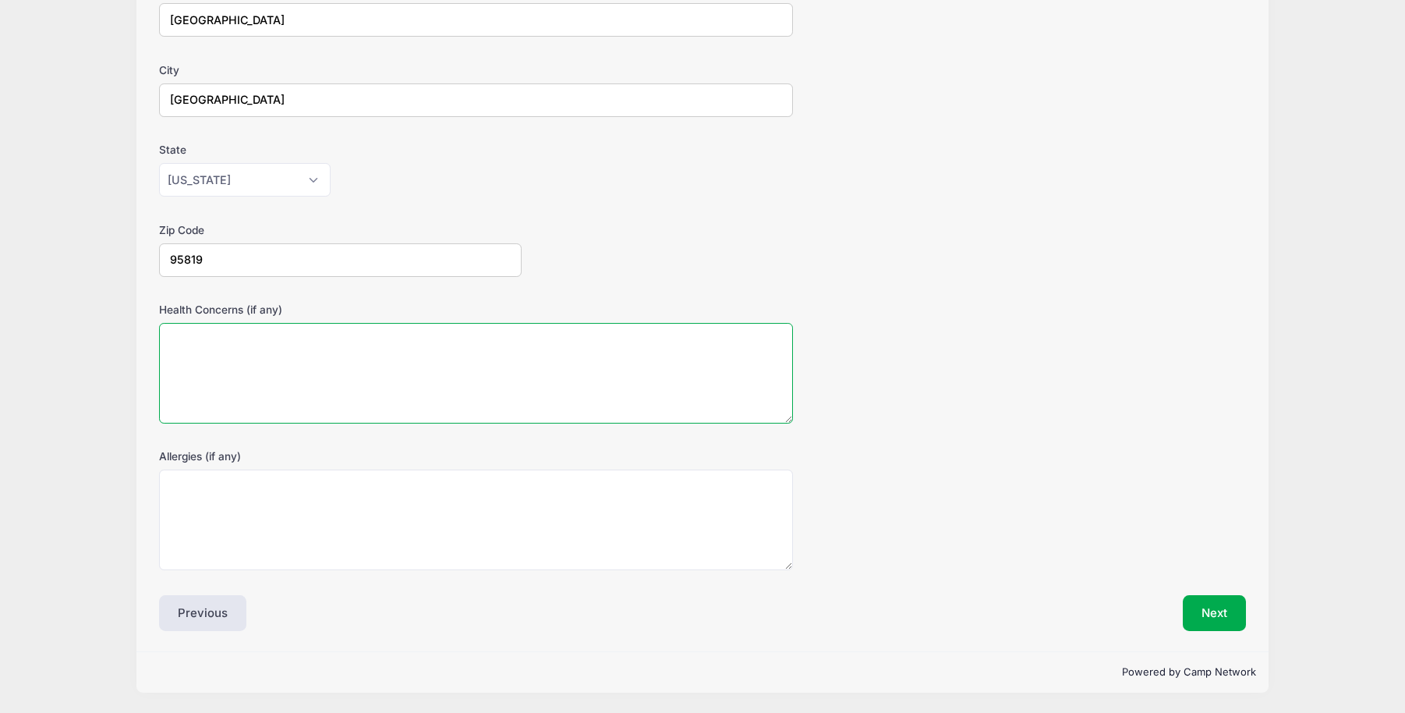
click at [208, 323] on textarea "Health Concerns (if any)" at bounding box center [476, 373] width 634 height 101
type textarea "Diabetic."
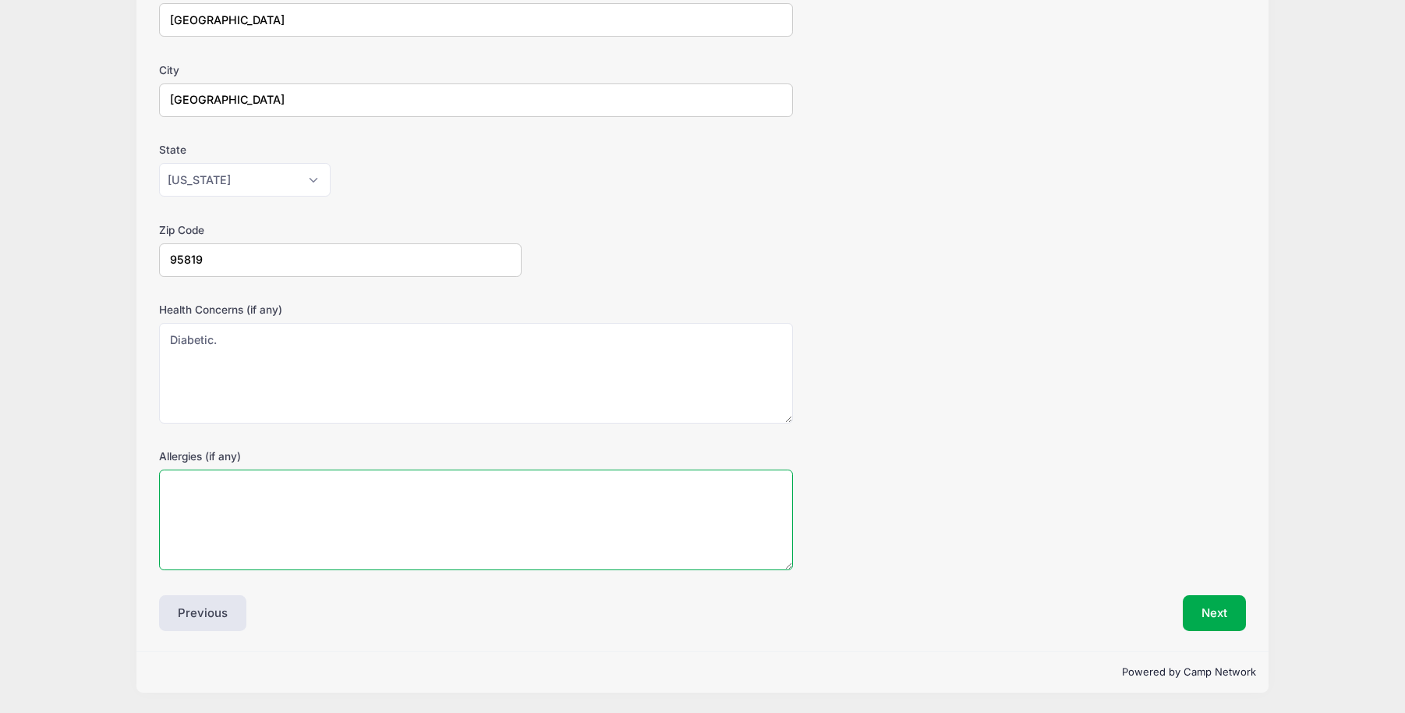
click at [246, 501] on textarea "Allergies (if any)" at bounding box center [476, 519] width 634 height 101
click at [231, 495] on textarea "Allergies (if any)" at bounding box center [476, 519] width 634 height 101
type textarea "Hayfeaver"
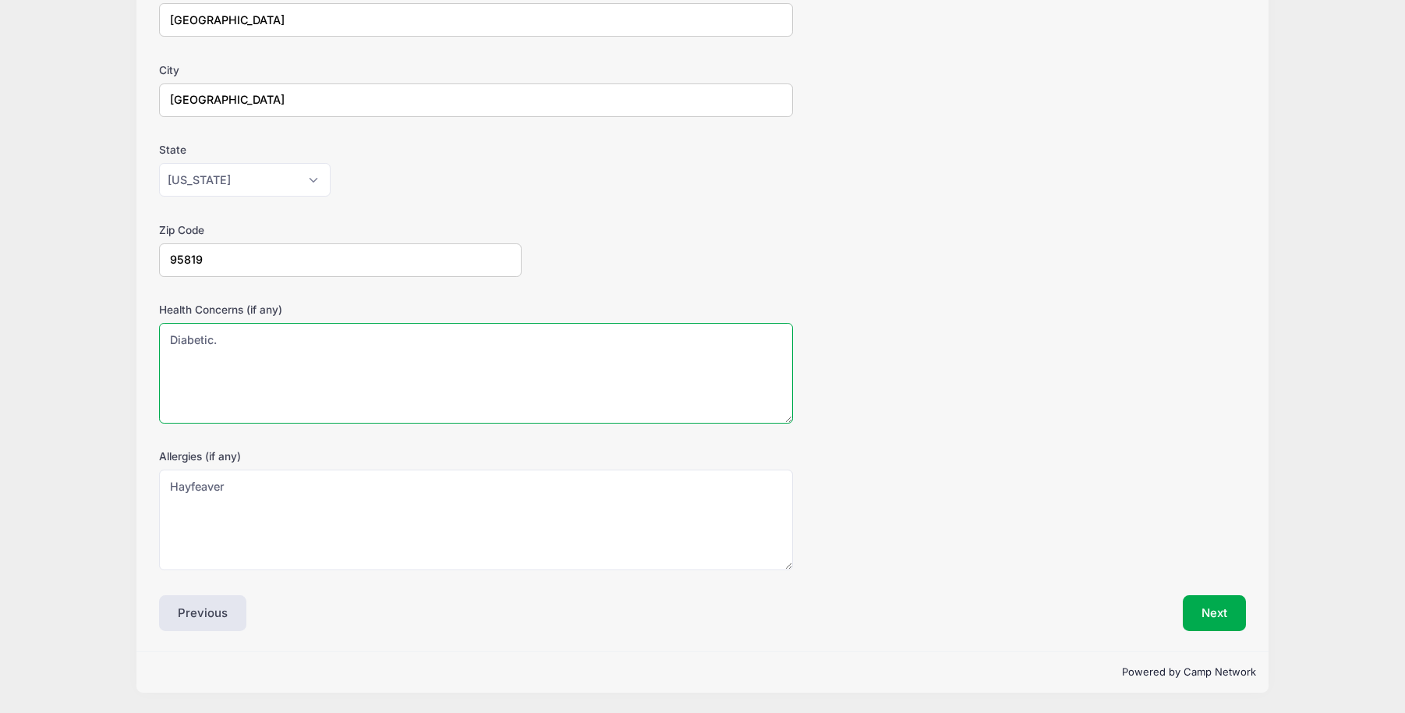
click at [275, 323] on textarea "Diabetic." at bounding box center [476, 373] width 634 height 101
click at [242, 323] on textarea "Diabetic. Has pacemaker" at bounding box center [476, 373] width 634 height 101
click at [317, 323] on textarea "Diabetic. Have pacemaker" at bounding box center [476, 373] width 634 height 101
type textarea "Diabetic. Have pacemaker."
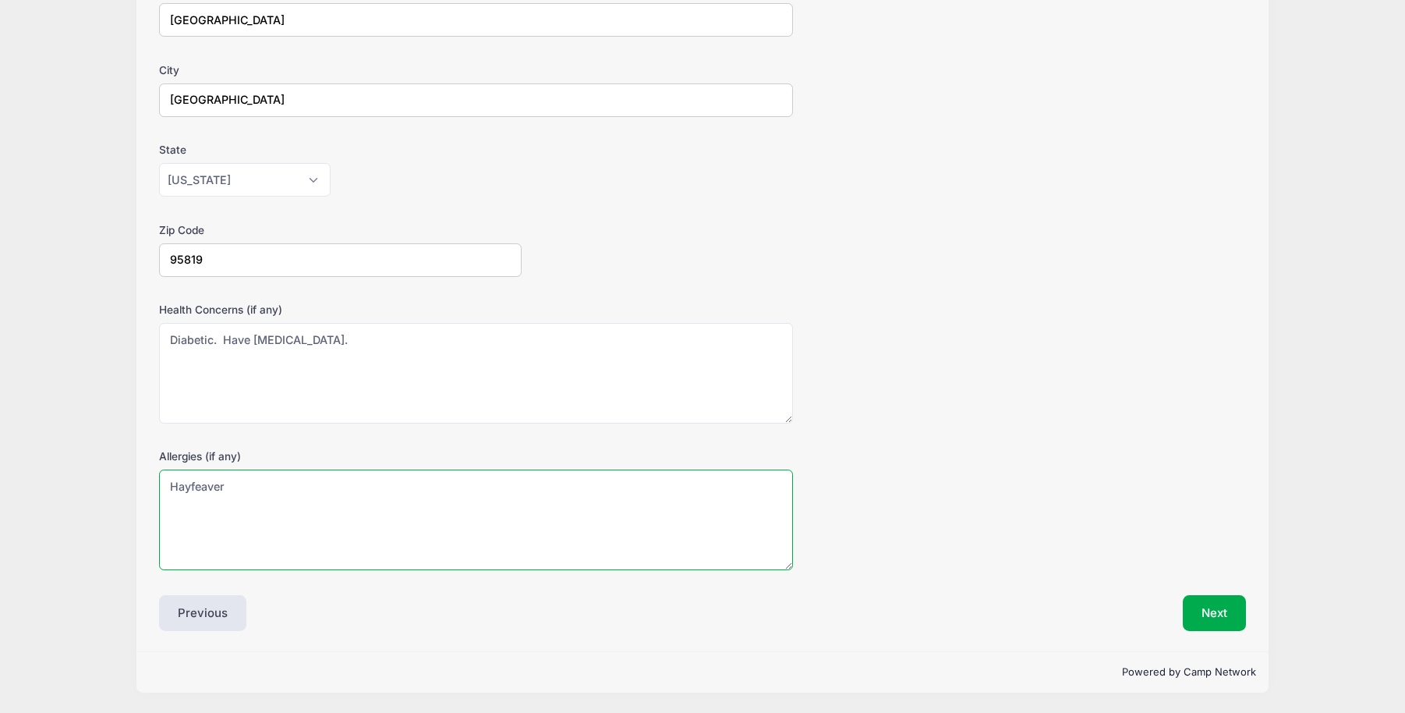
drag, startPoint x: 189, startPoint y: 476, endPoint x: 201, endPoint y: 476, distance: 11.7
click at [190, 476] on textarea "Hayfeaver" at bounding box center [476, 519] width 634 height 101
click at [235, 478] on textarea "Hay feaver" at bounding box center [476, 519] width 634 height 101
click at [213, 477] on textarea "Hay feaver, sulfa drugs" at bounding box center [476, 519] width 634 height 101
type textarea "Hay fever, sulfa drugs"
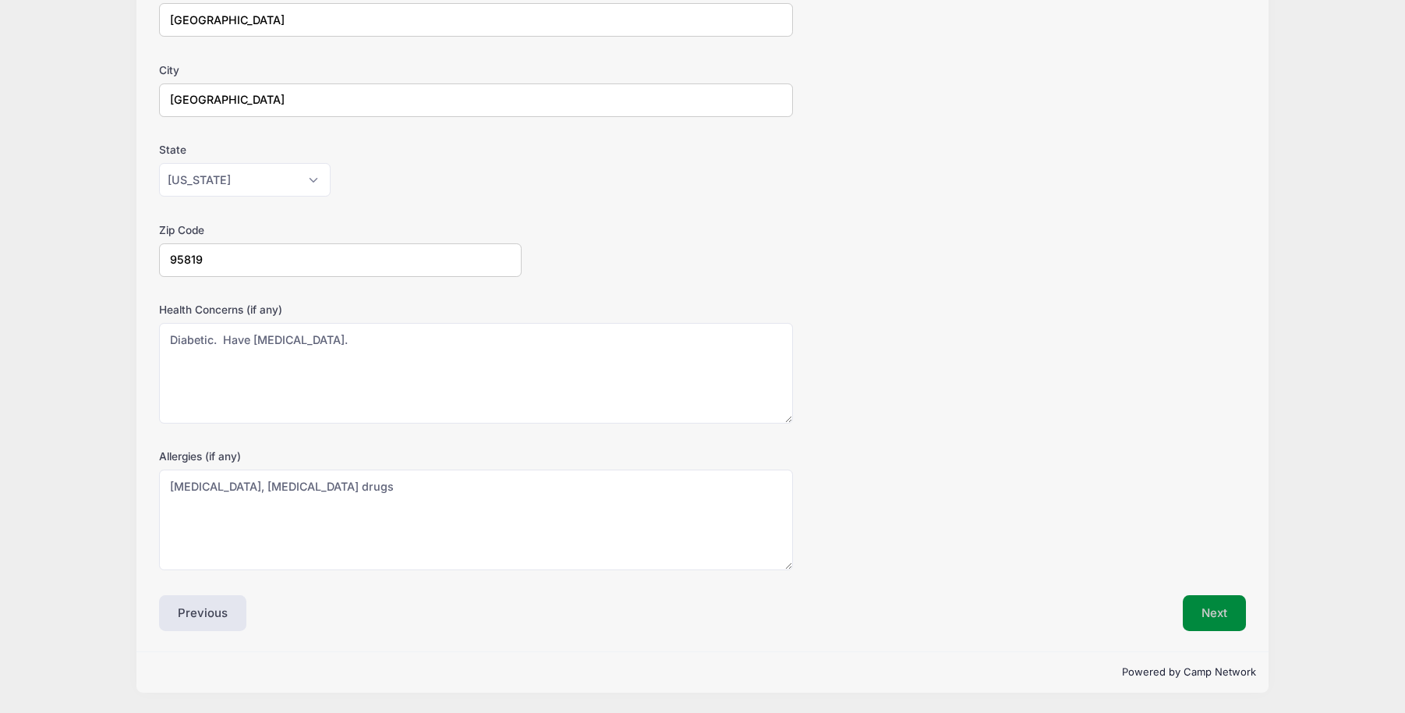
click at [1212, 606] on button "Next" at bounding box center [1214, 613] width 63 height 36
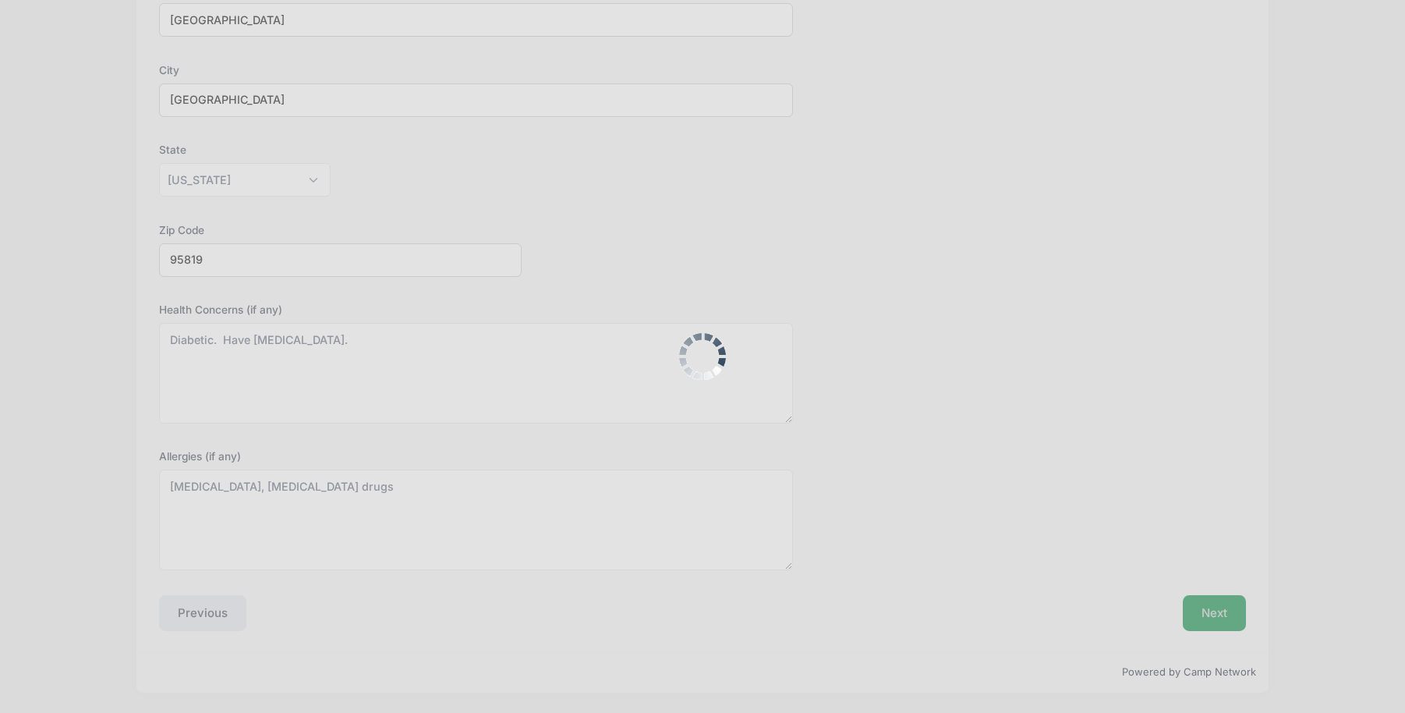
scroll to position [0, 0]
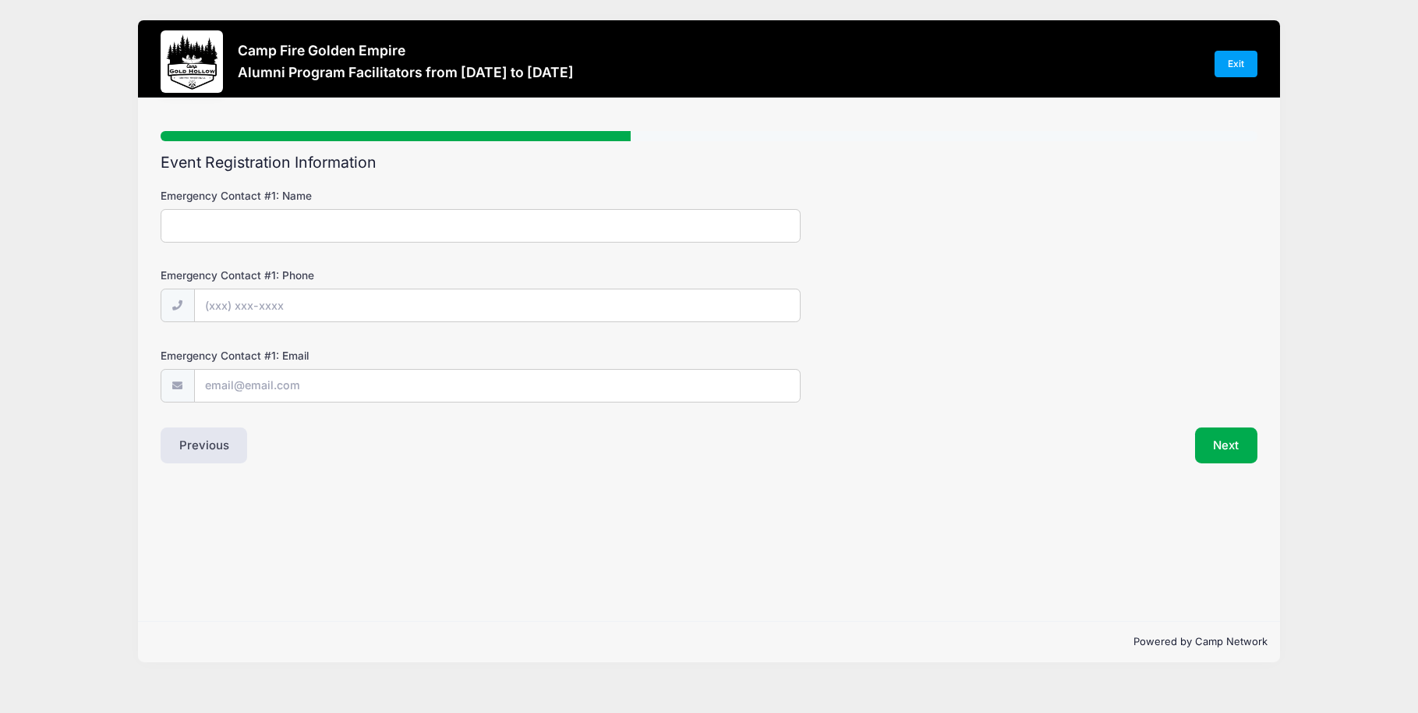
click at [242, 228] on input "Emergency Contact #1: Name" at bounding box center [481, 226] width 640 height 34
type input "Sean Dixon"
click at [327, 304] on input "Emergency Contact #1: Phone" at bounding box center [497, 306] width 605 height 34
type input "(916) 764-4184"
click at [313, 386] on input "Emergency Contact #1: Email" at bounding box center [497, 387] width 605 height 34
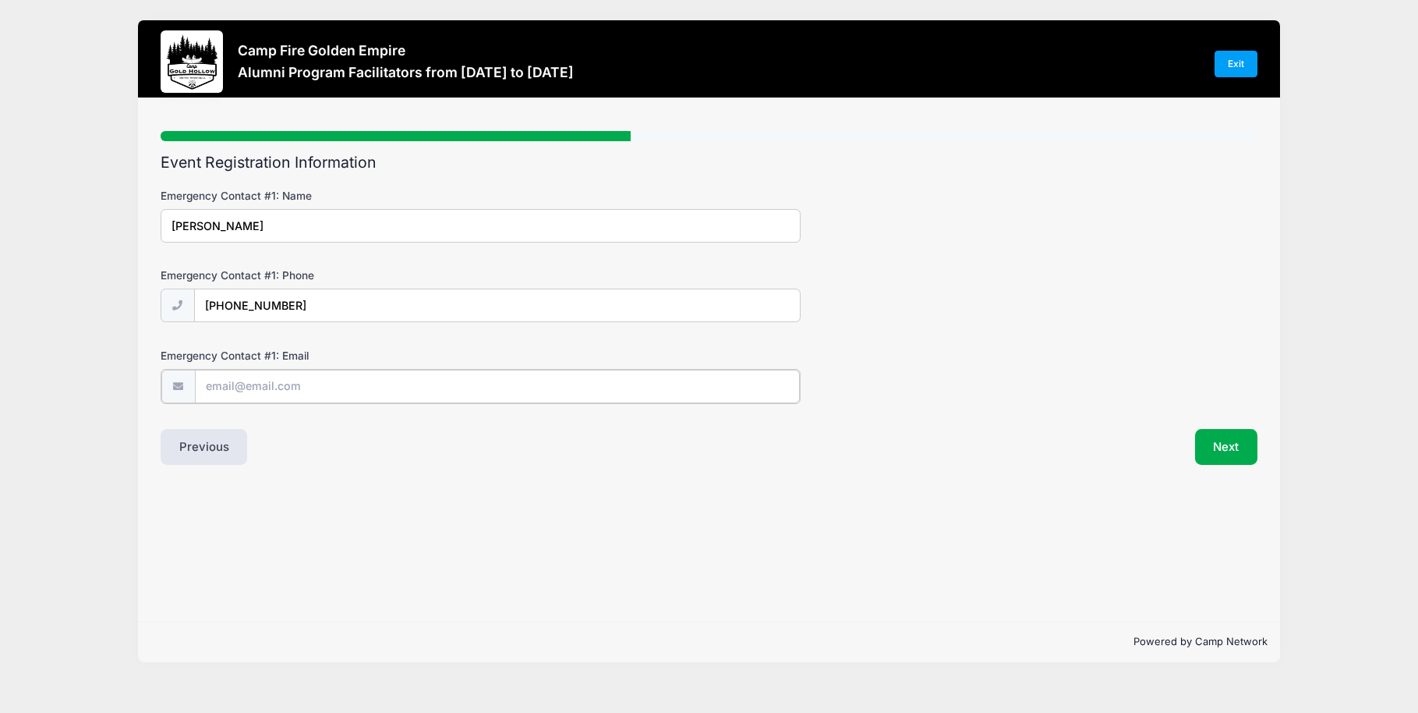
paste input ""Sean Dixon" <dixon@geoconinc.com>"
click at [285, 384] on input ""Sean Dixon" <dixon@geoconinc.com>" at bounding box center [497, 387] width 605 height 34
click at [287, 381] on input ""Sean Dixon" <dixon@geoconinc.com>" at bounding box center [497, 387] width 605 height 34
click at [339, 387] on input "dixon@geoconinc.com>" at bounding box center [497, 387] width 605 height 34
type input "dixon@geoconinc.com"
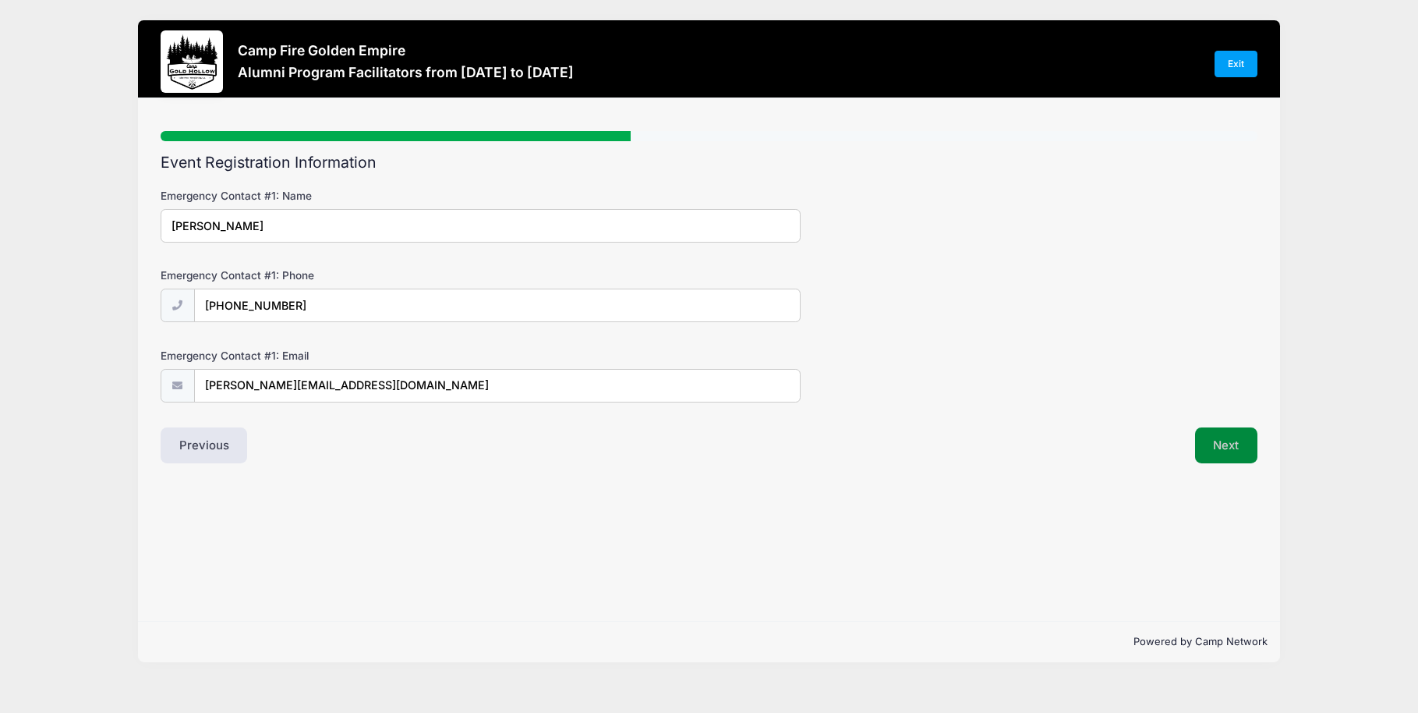
click at [1217, 439] on button "Next" at bounding box center [1226, 445] width 63 height 36
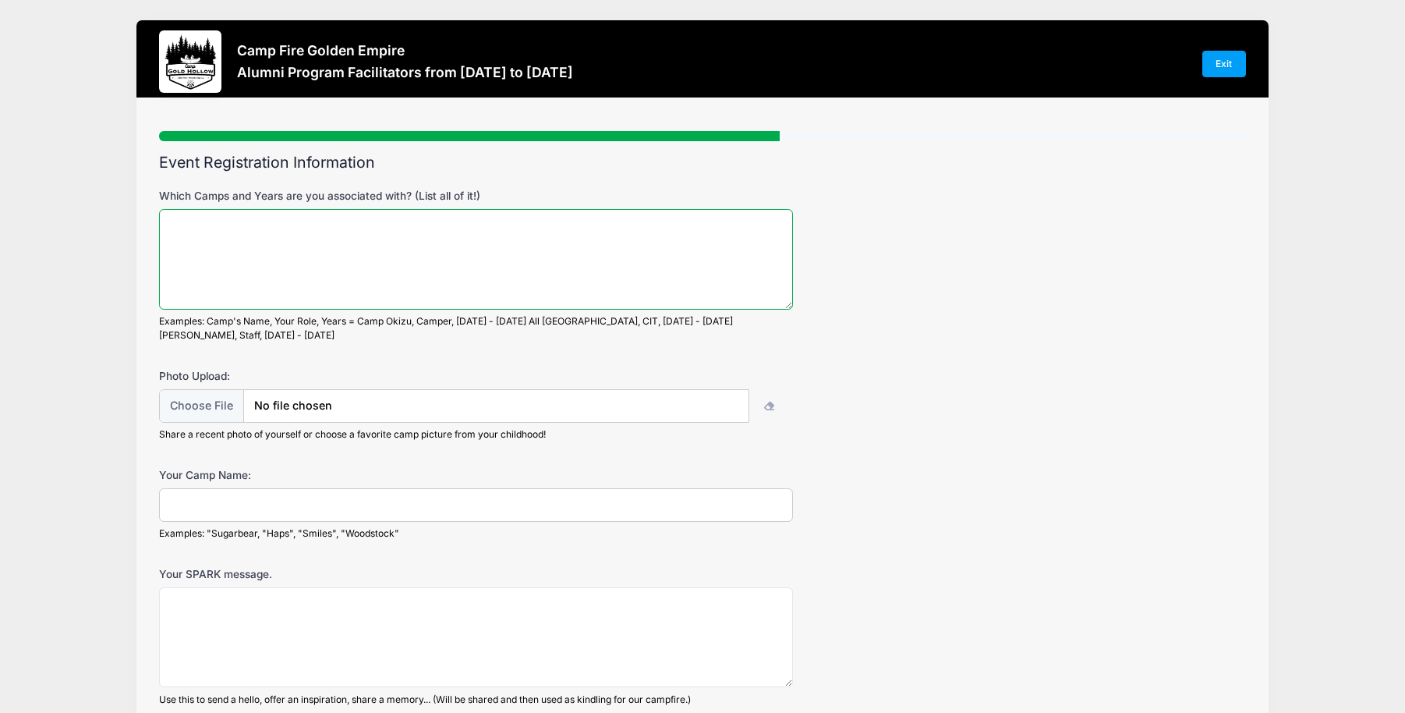
click at [209, 230] on textarea "Which Camps and Years are you associated with? (List all of it!)" at bounding box center [476, 259] width 634 height 101
click at [239, 228] on textarea "Camp Minaluta 1983-2002 Camp Gold Hollow" at bounding box center [476, 259] width 634 height 101
click at [284, 241] on textarea "Camp Minaluta 1983-2002 Camp Gold Hollow" at bounding box center [476, 259] width 634 height 101
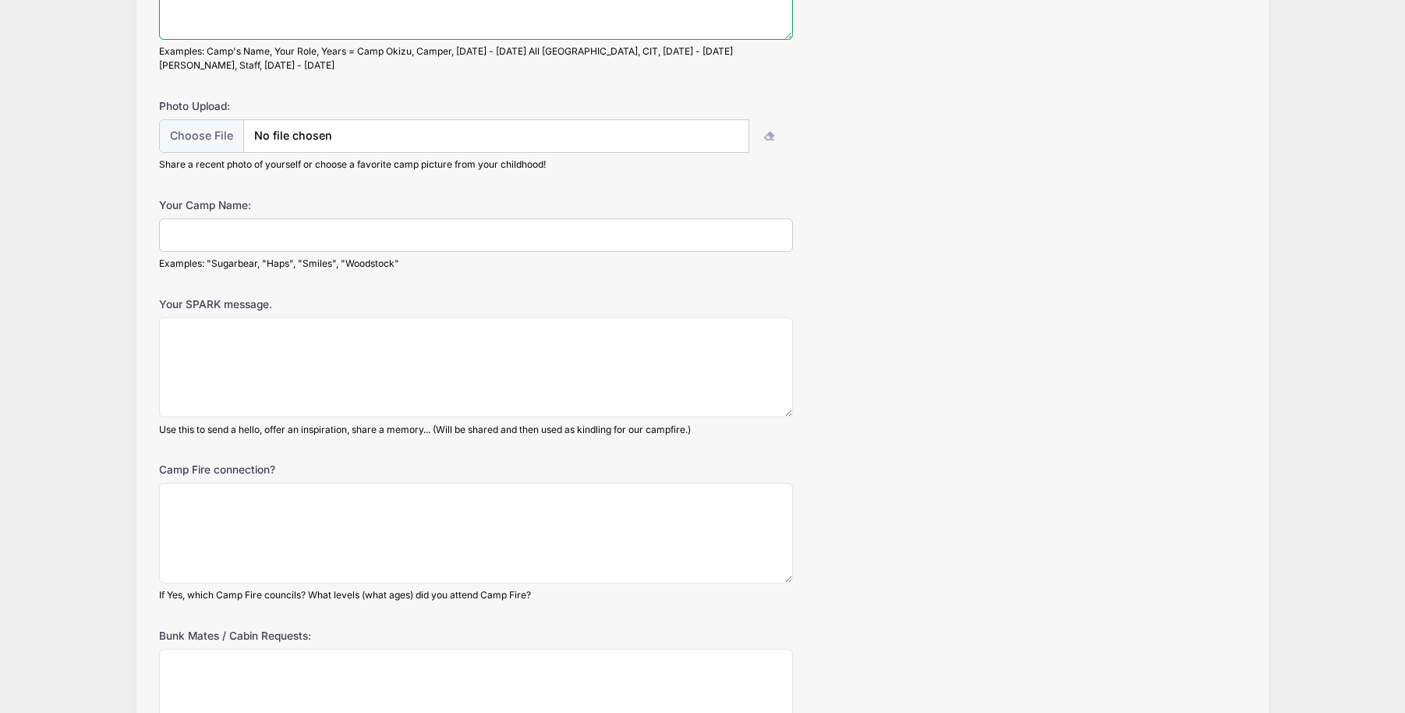
scroll to position [318, 0]
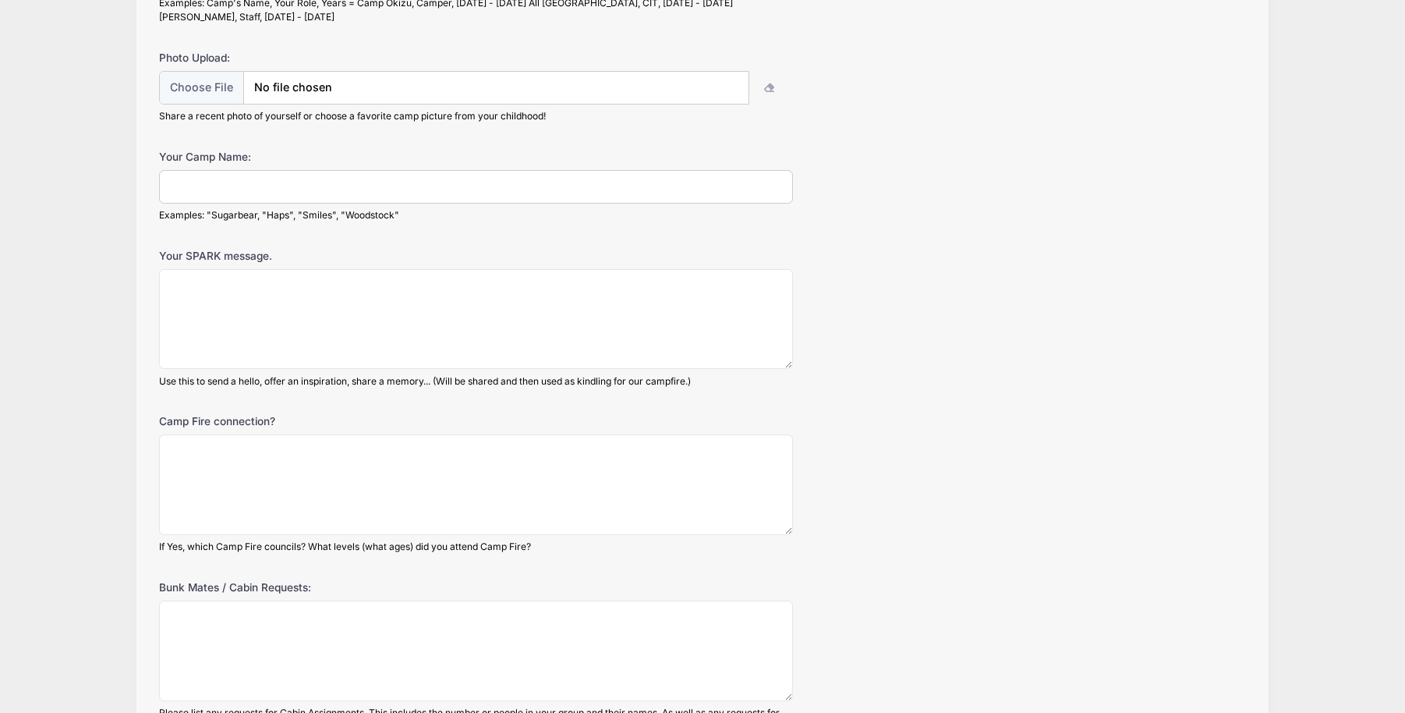
type textarea "Camp Minaluta 1983-2002 Camp Gold Hollow 2010- present"
click at [245, 197] on input "Your Camp Name:" at bounding box center [476, 187] width 634 height 34
type input "Flapjack"
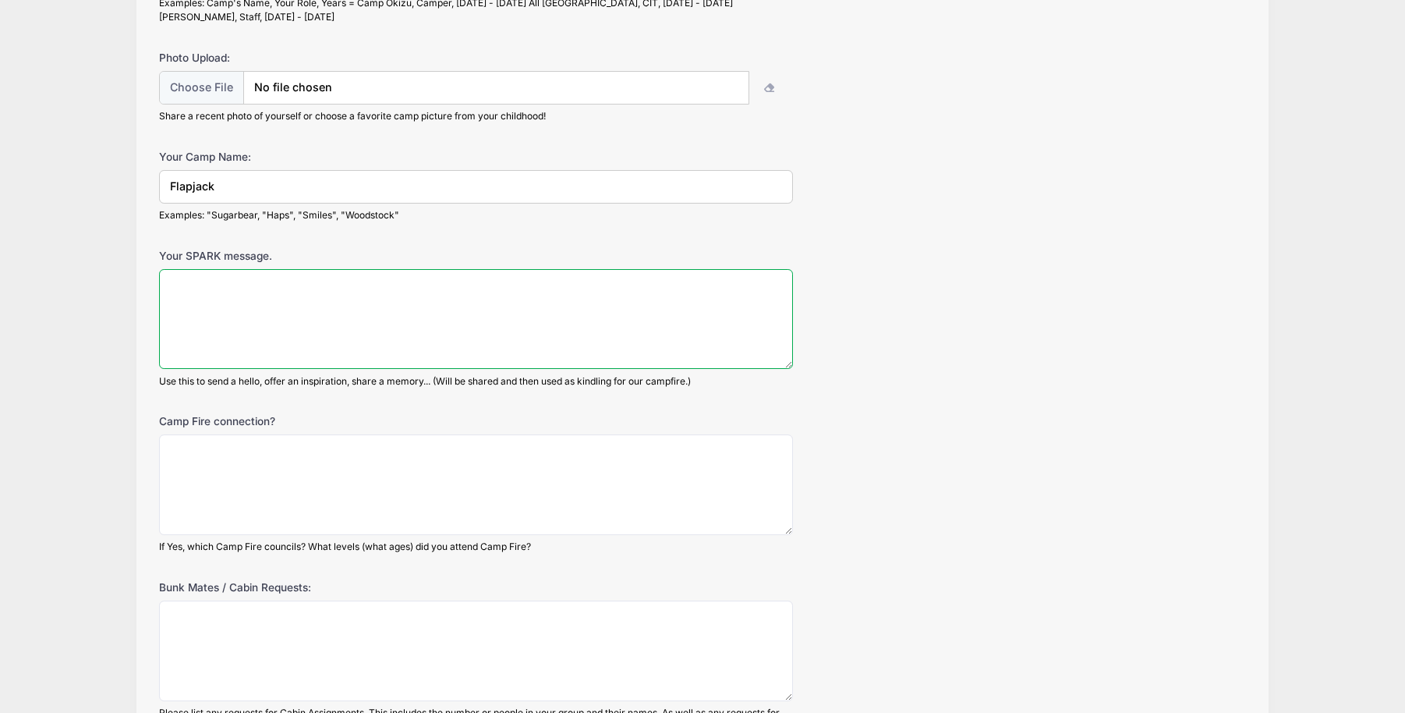
click at [193, 299] on textarea "Your SPARK message." at bounding box center [476, 319] width 634 height 101
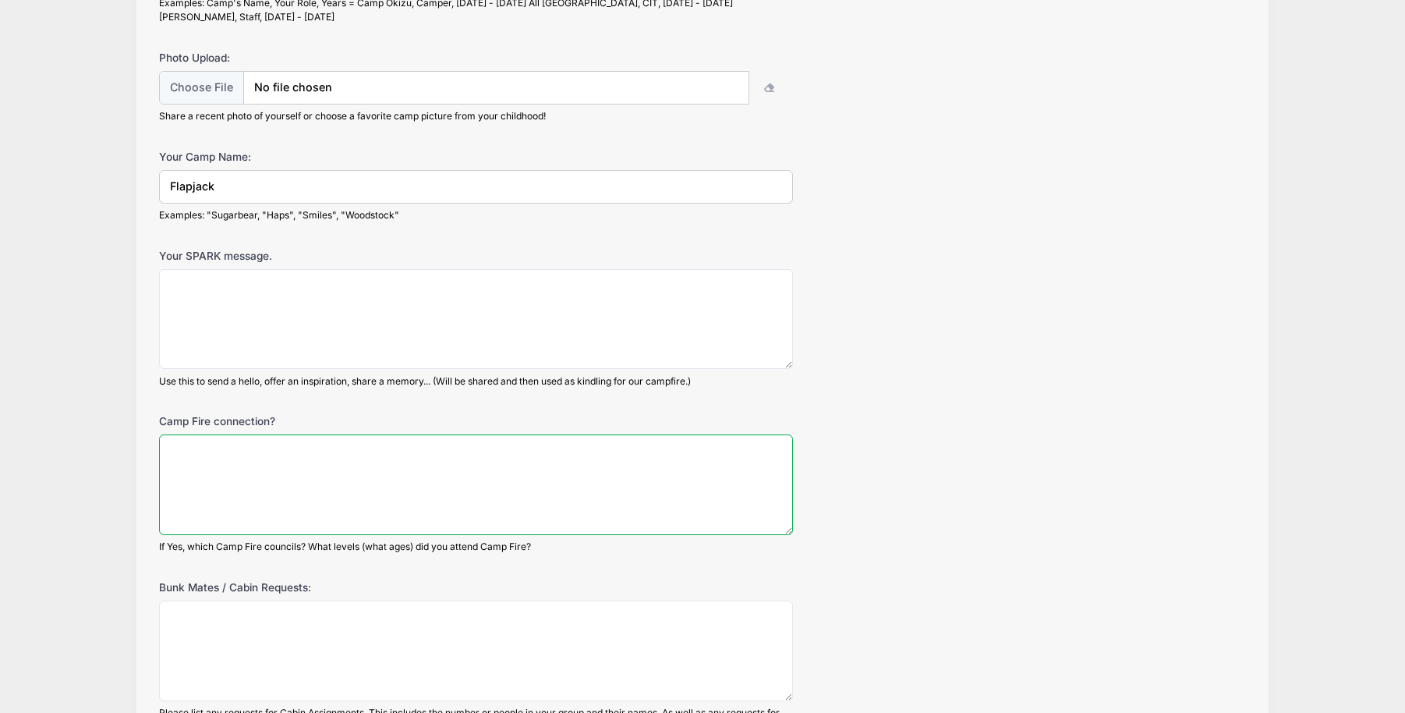
click at [194, 486] on textarea "Camp Fire connection?" at bounding box center [476, 484] width 634 height 101
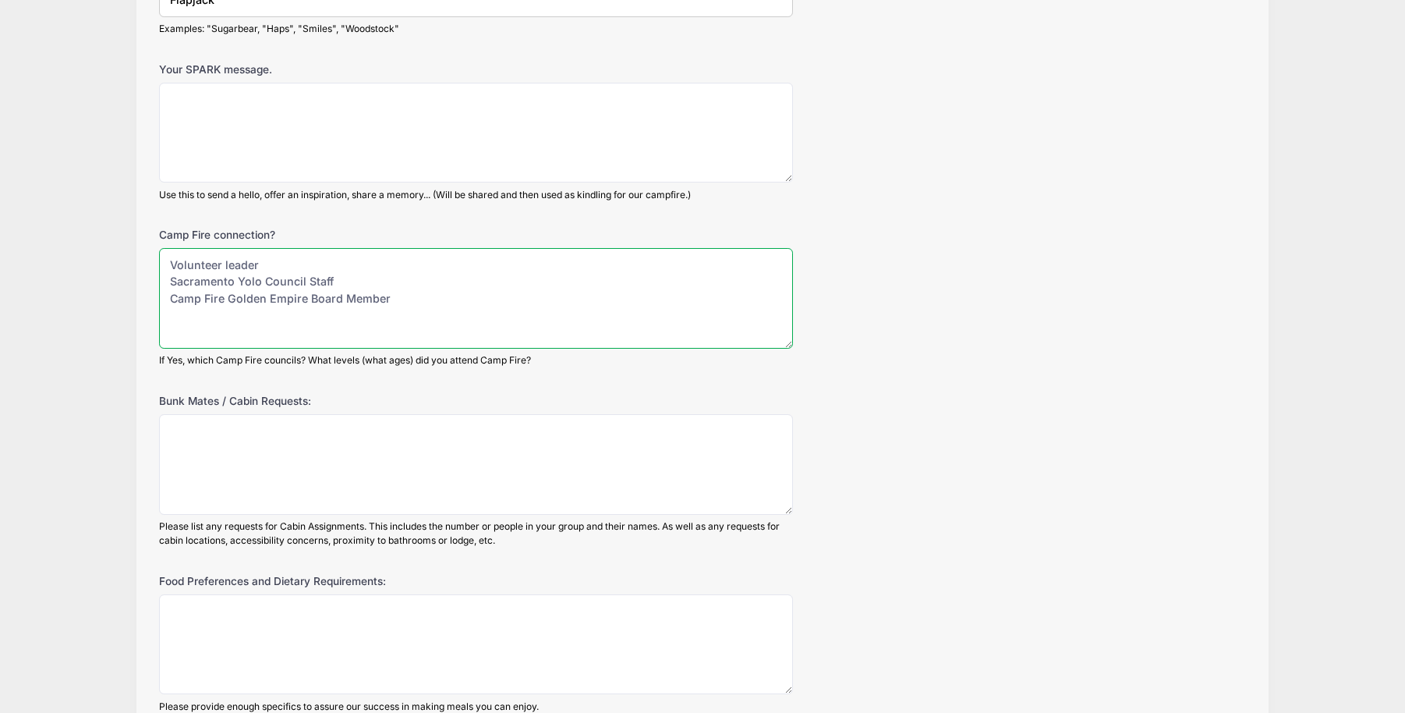
scroll to position [557, 0]
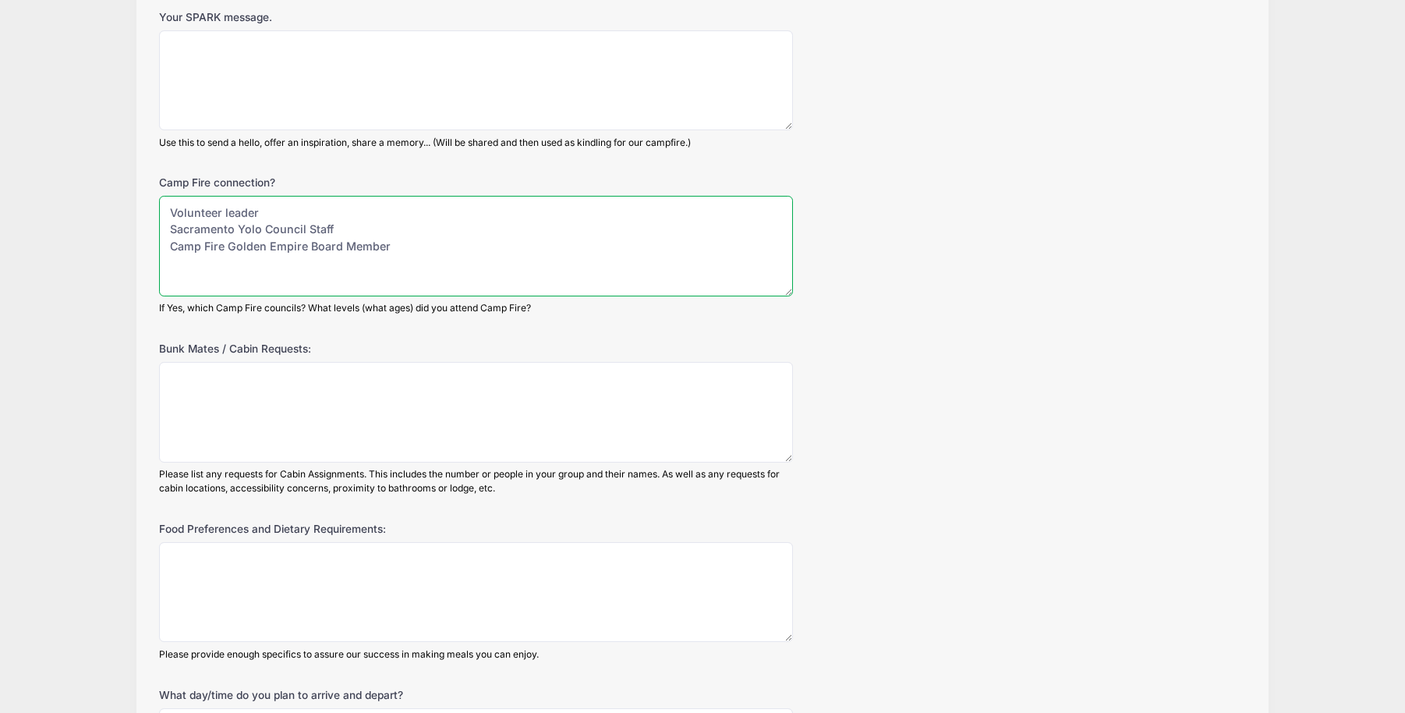
type textarea "Volunteer leader Sacramento Yolo Council Staff Camp Fire Golden Empire Board Me…"
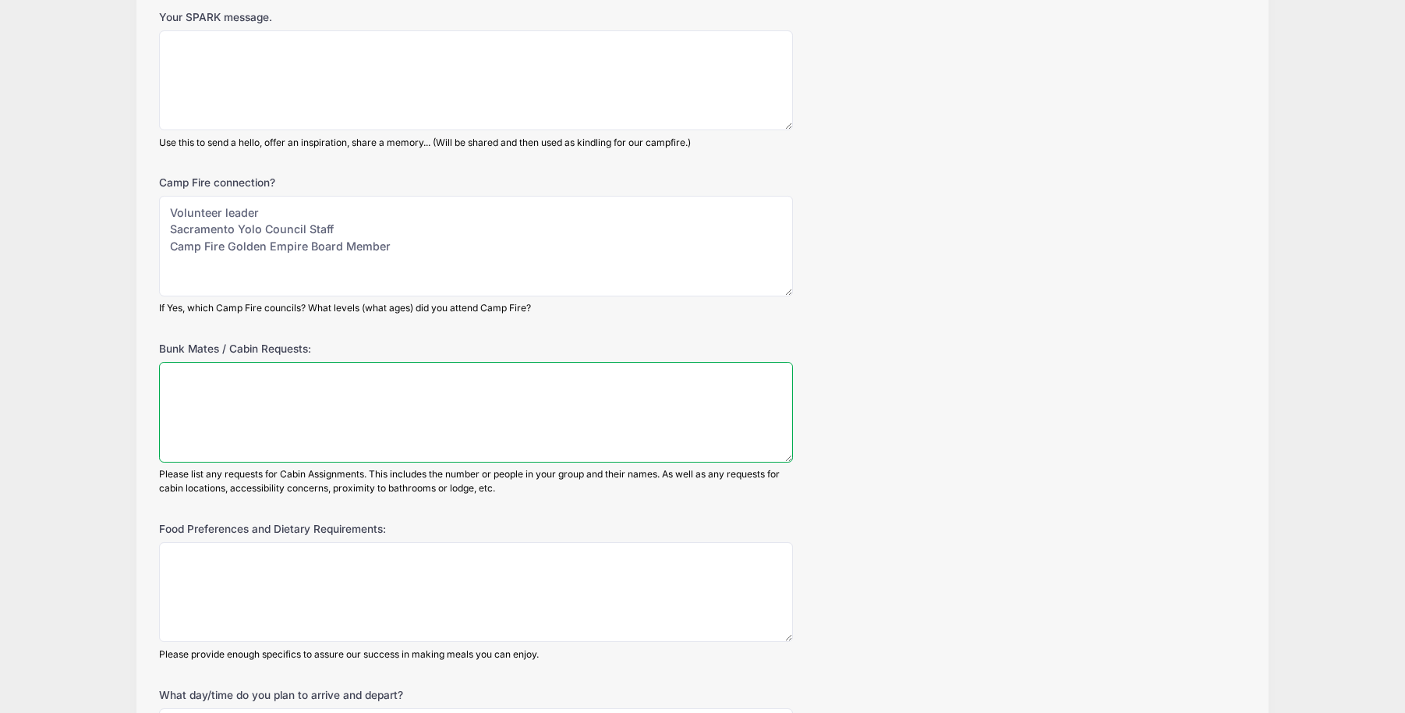
click at [198, 412] on textarea "Bunk Mates / Cabin Requests:" at bounding box center [476, 412] width 634 height 101
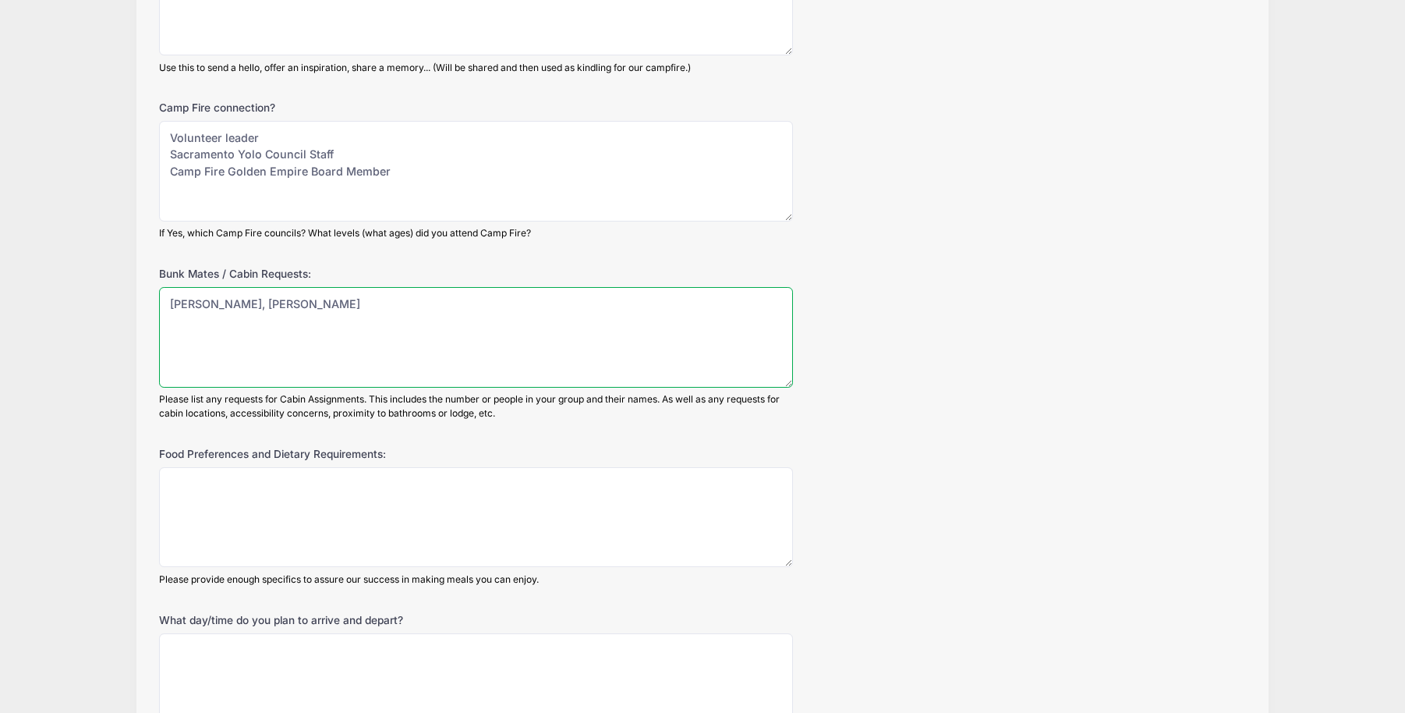
scroll to position [795, 0]
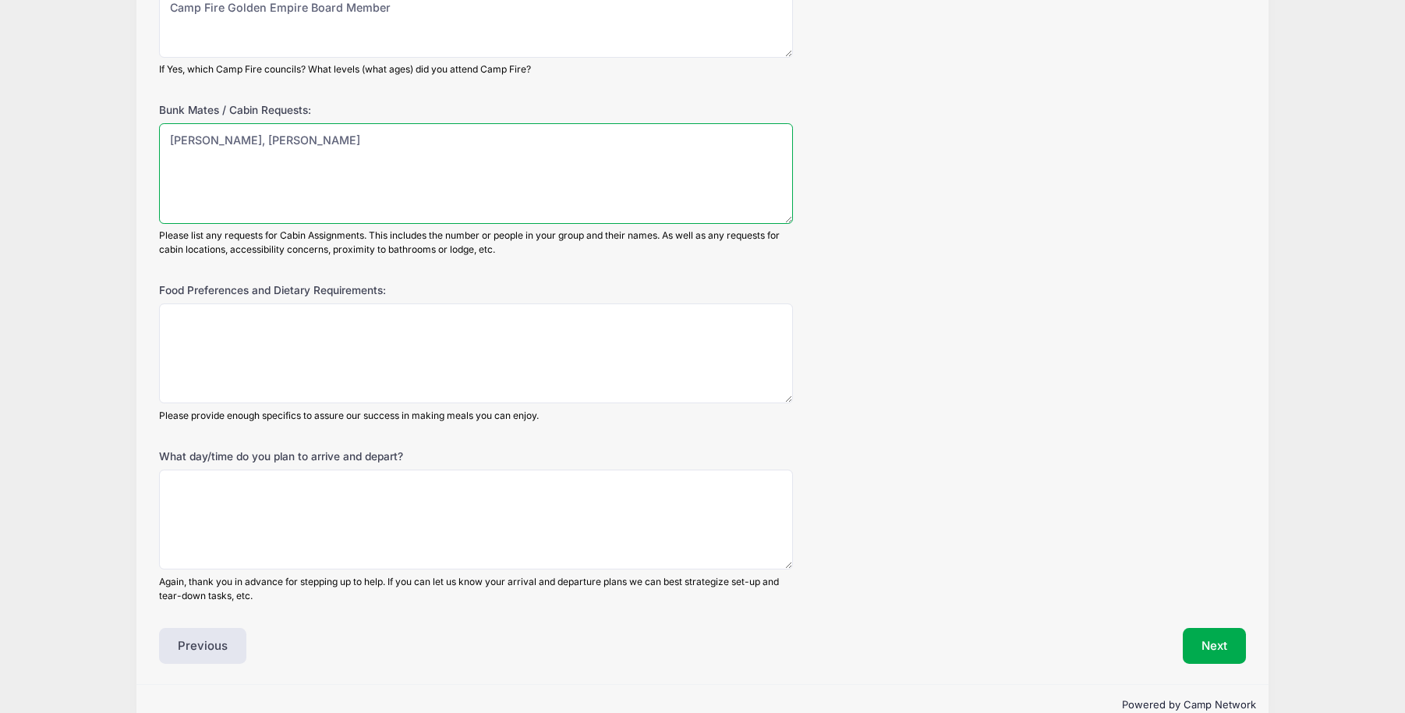
type textarea "Marianne Bird, Fran Bartosek"
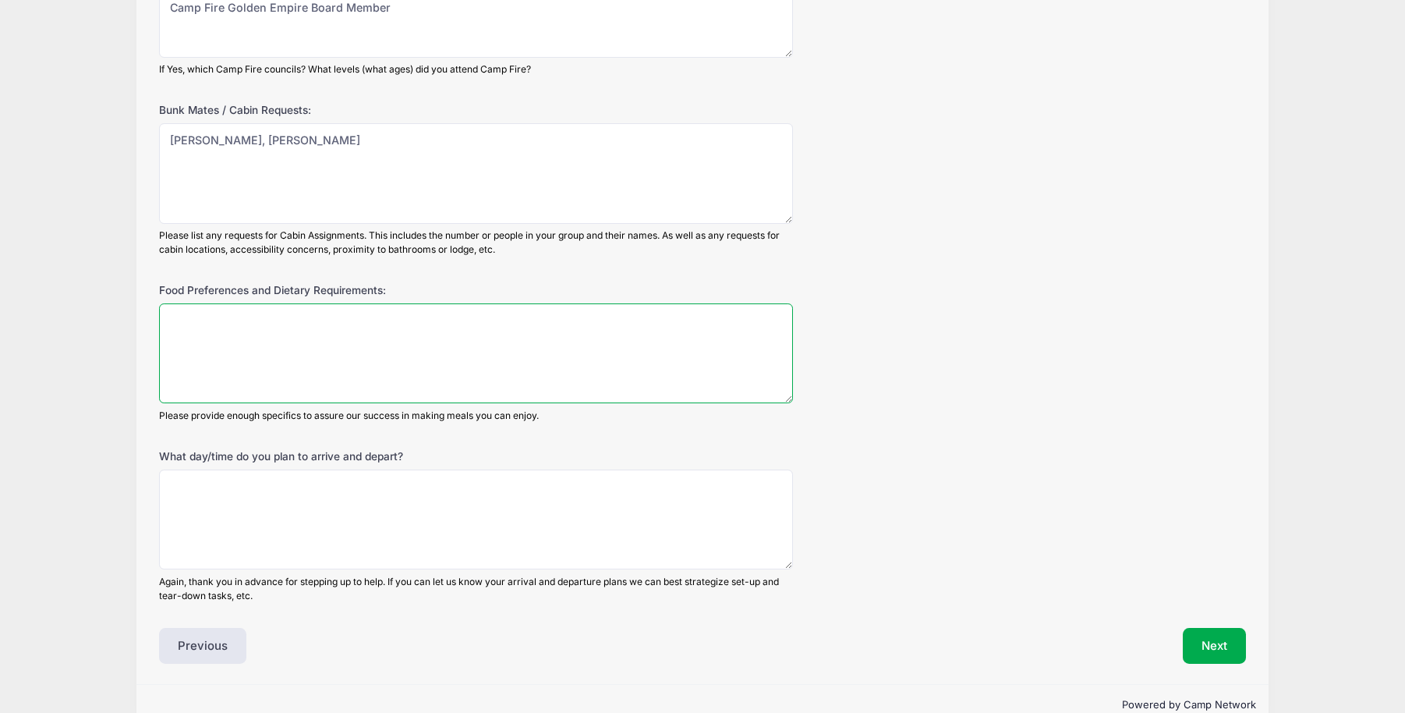
click at [207, 371] on textarea "Food Preferences and Dietary Requirements:" at bounding box center [476, 353] width 634 height 101
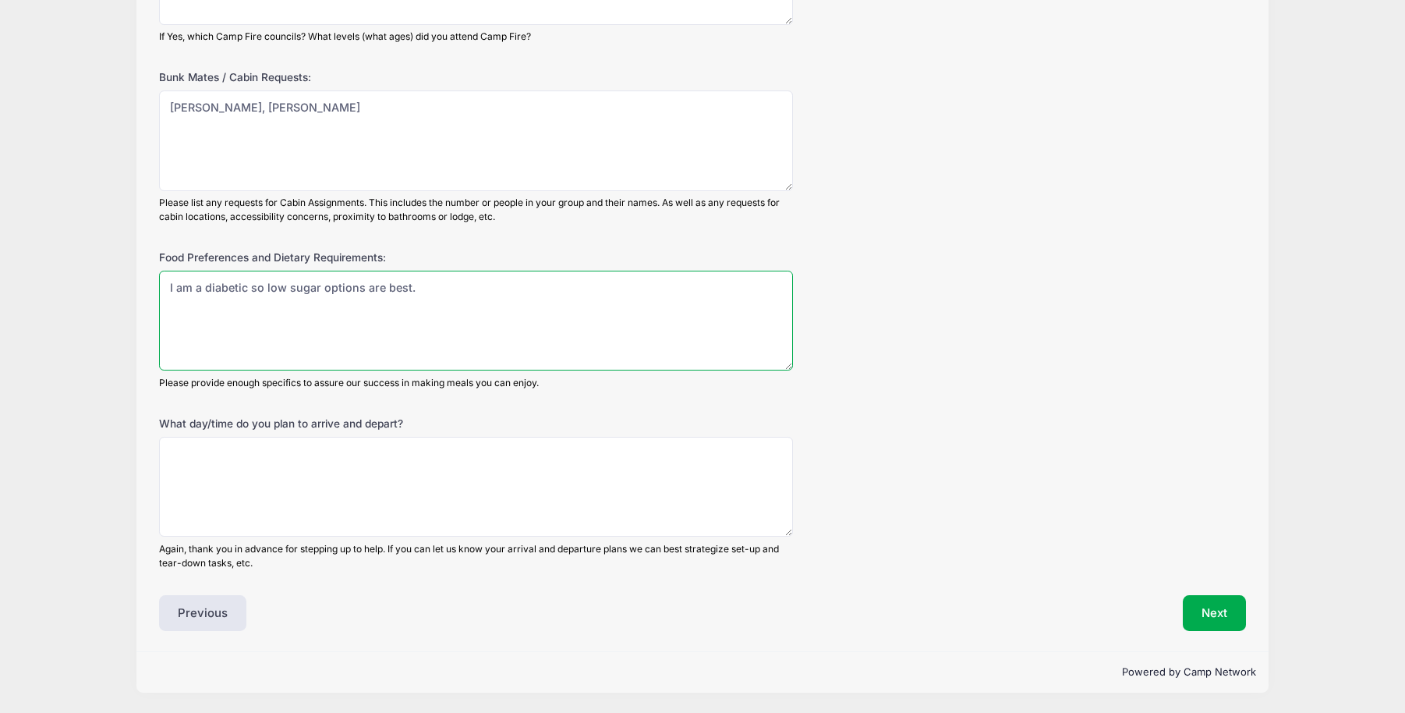
scroll to position [907, 0]
type textarea "I am a diabetic so low sugar options are best."
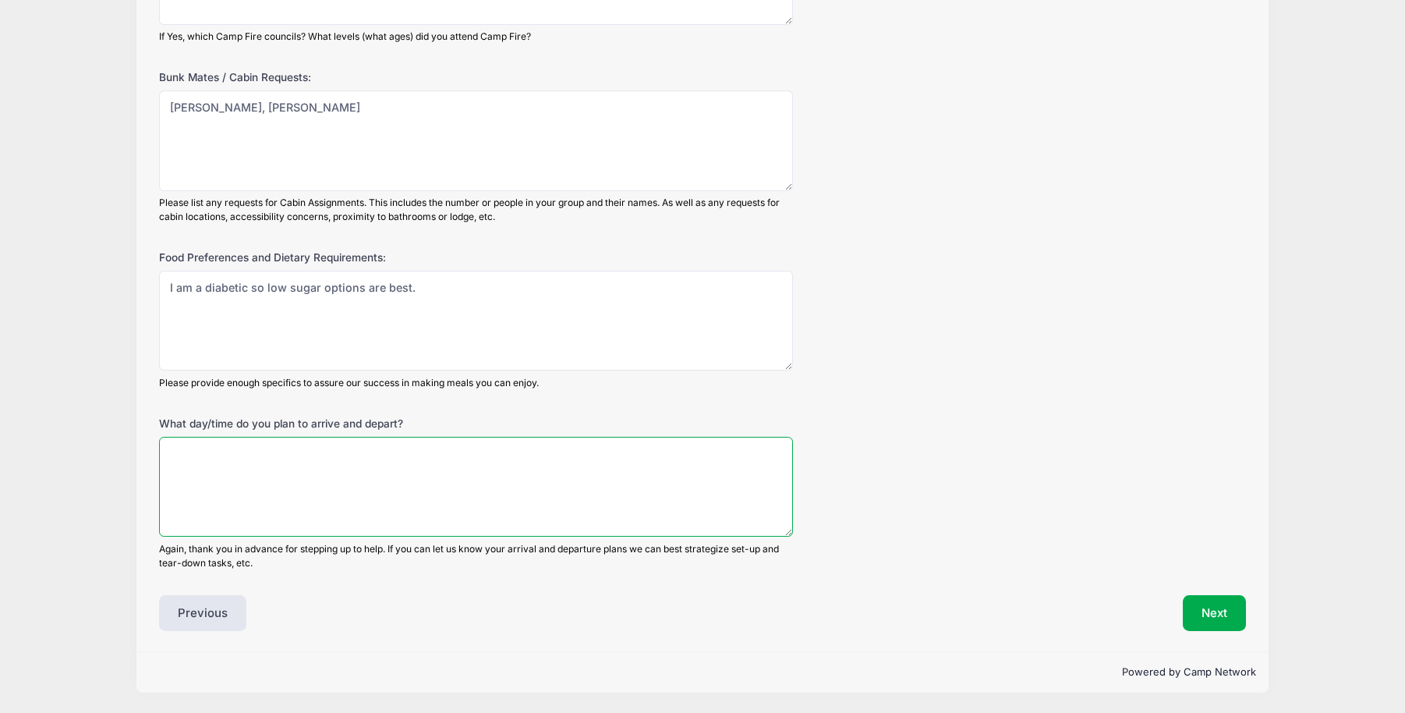
click at [179, 444] on textarea "What day/time do you plan to arrive and depart?" at bounding box center [476, 487] width 634 height 101
type textarea "Friday afternoon arrive, Sunday morning depart"
click at [1214, 608] on button "Next" at bounding box center [1214, 613] width 63 height 36
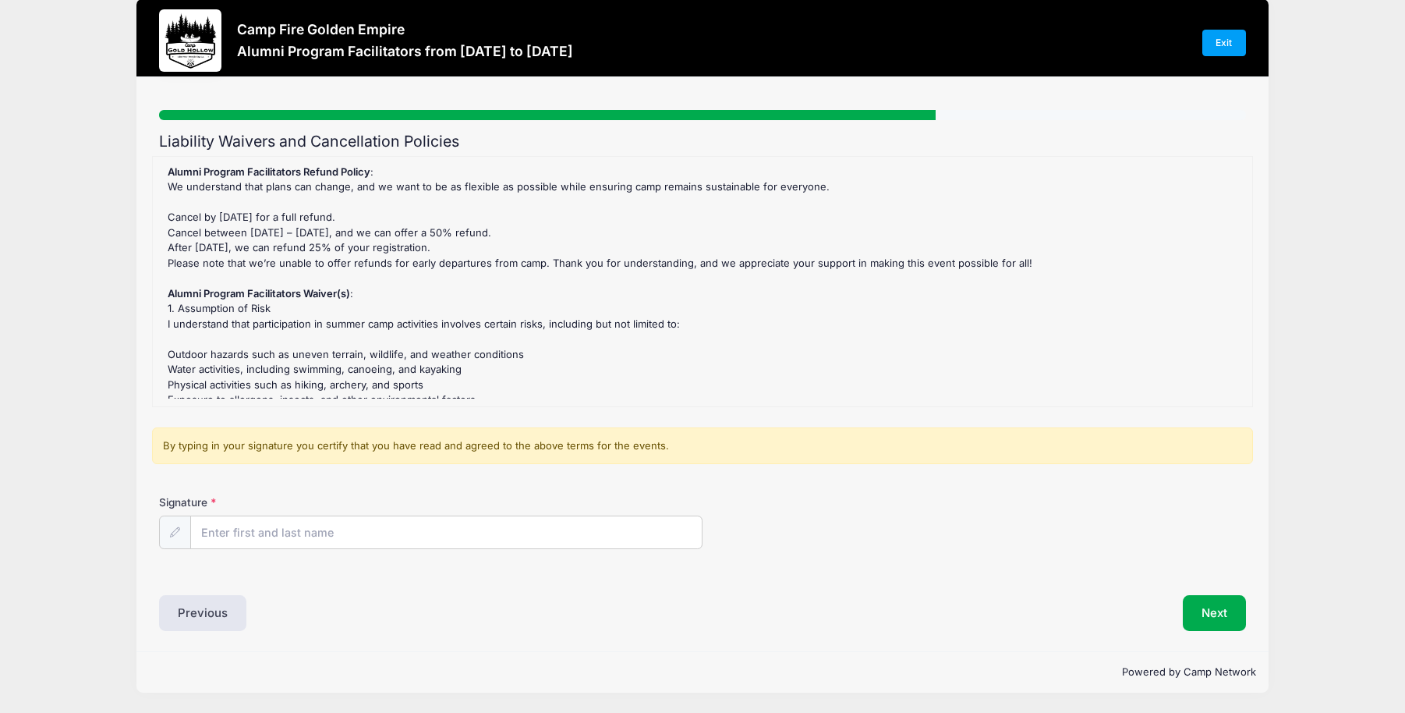
scroll to position [0, 0]
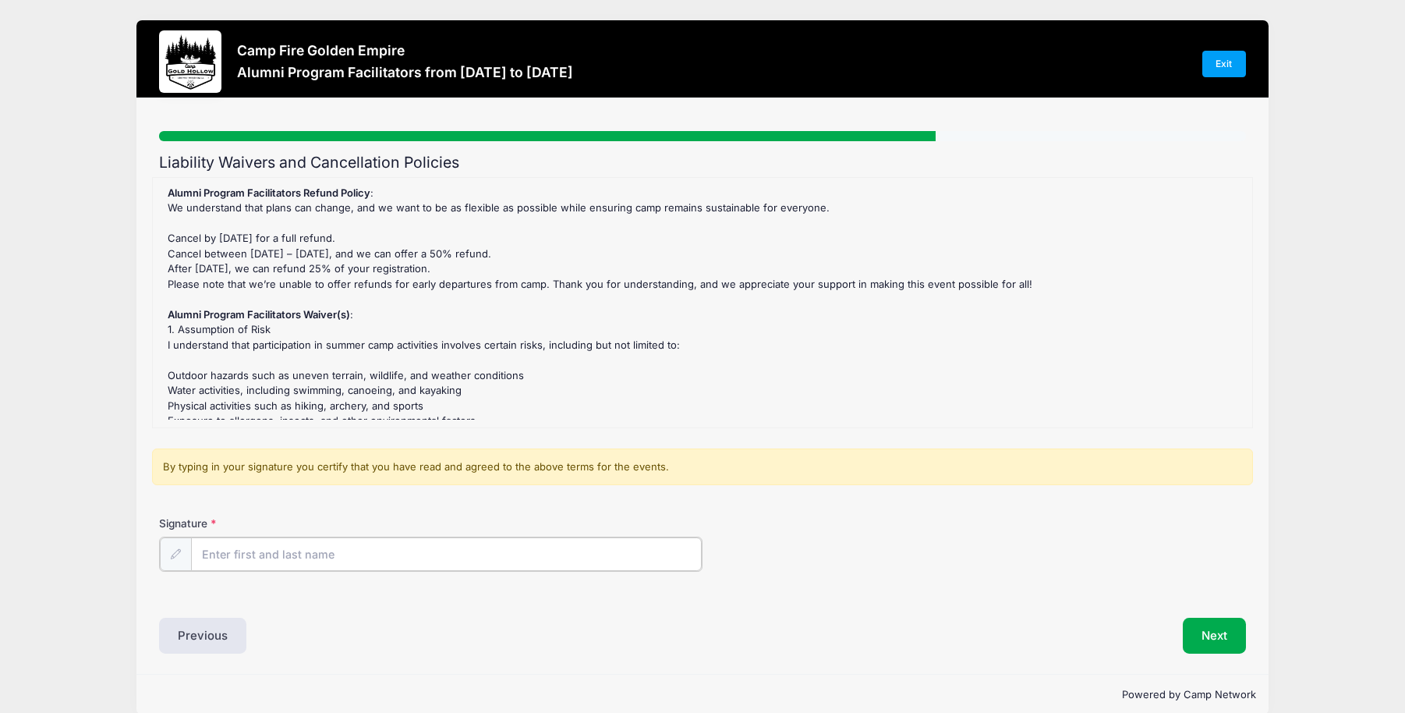
click at [297, 554] on input "Signature" at bounding box center [446, 554] width 511 height 34
type input "T"
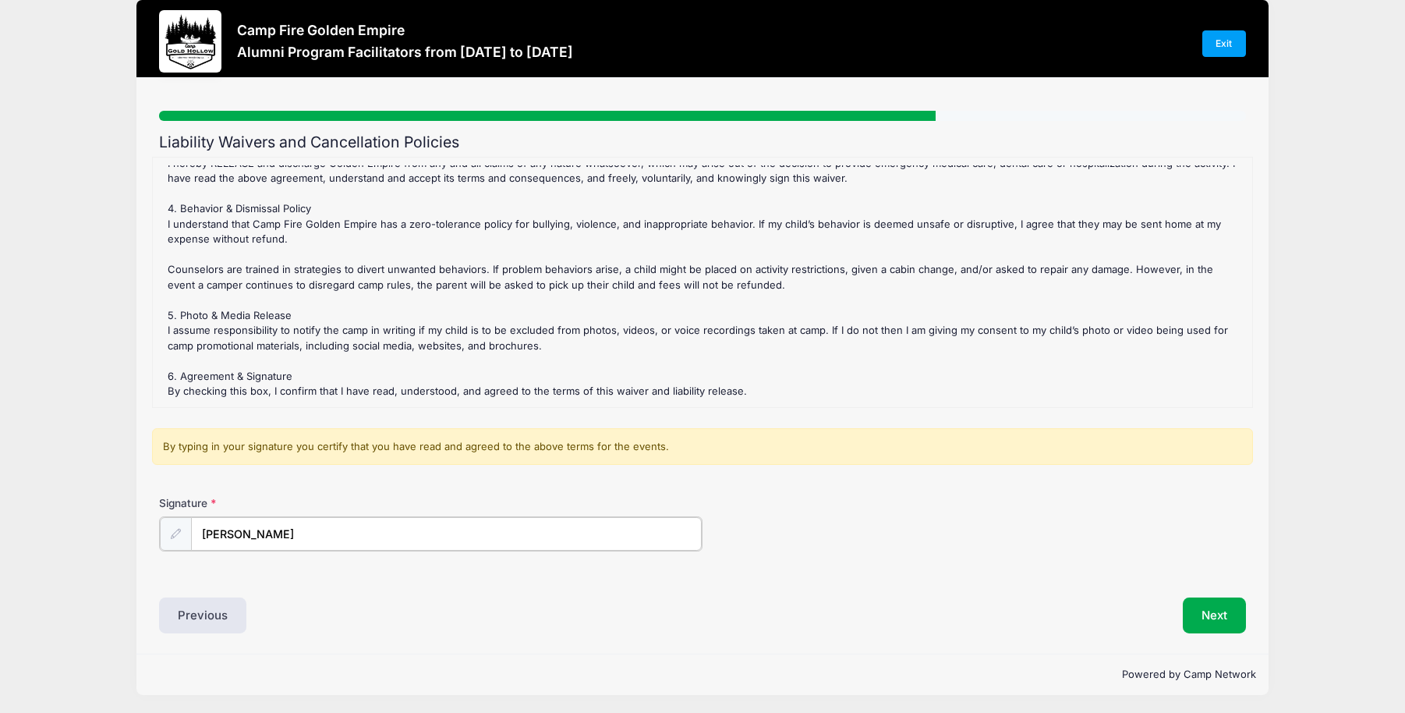
scroll to position [22, 0]
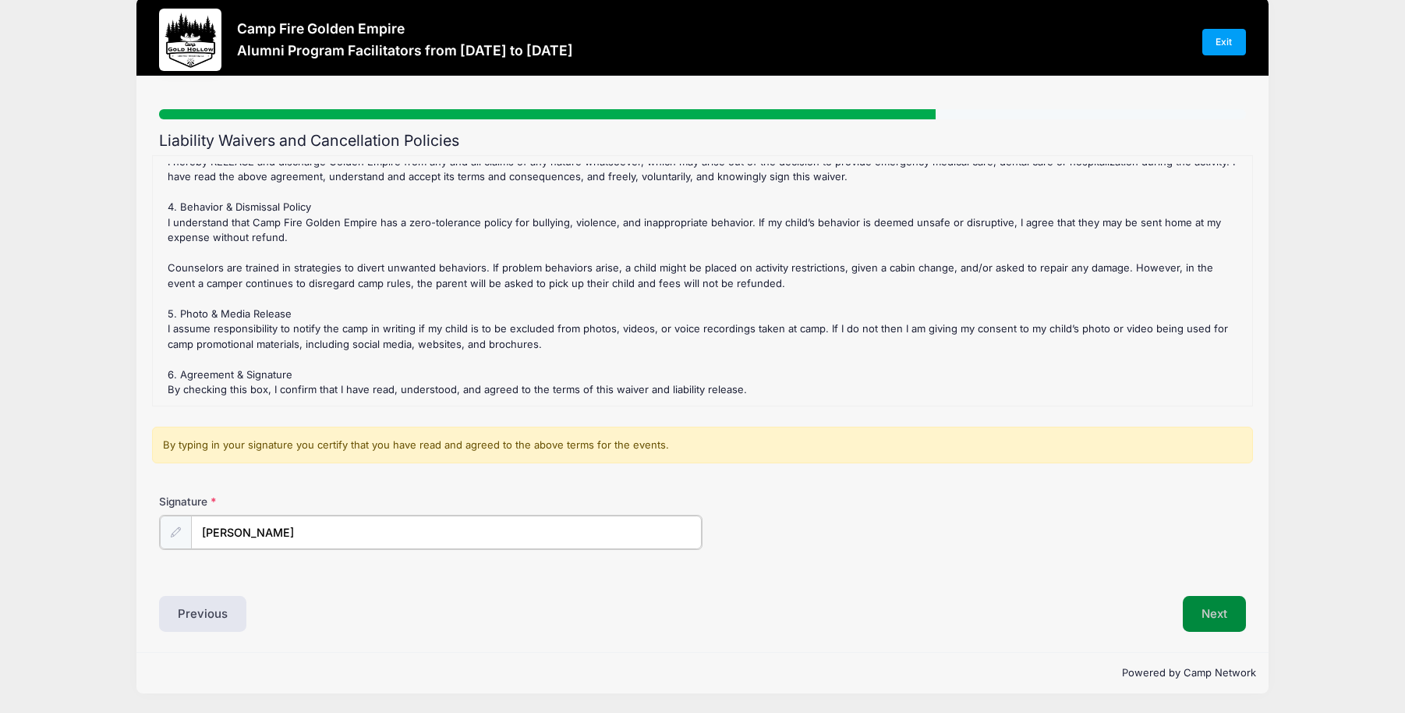
type input "Patricia J. Dixon"
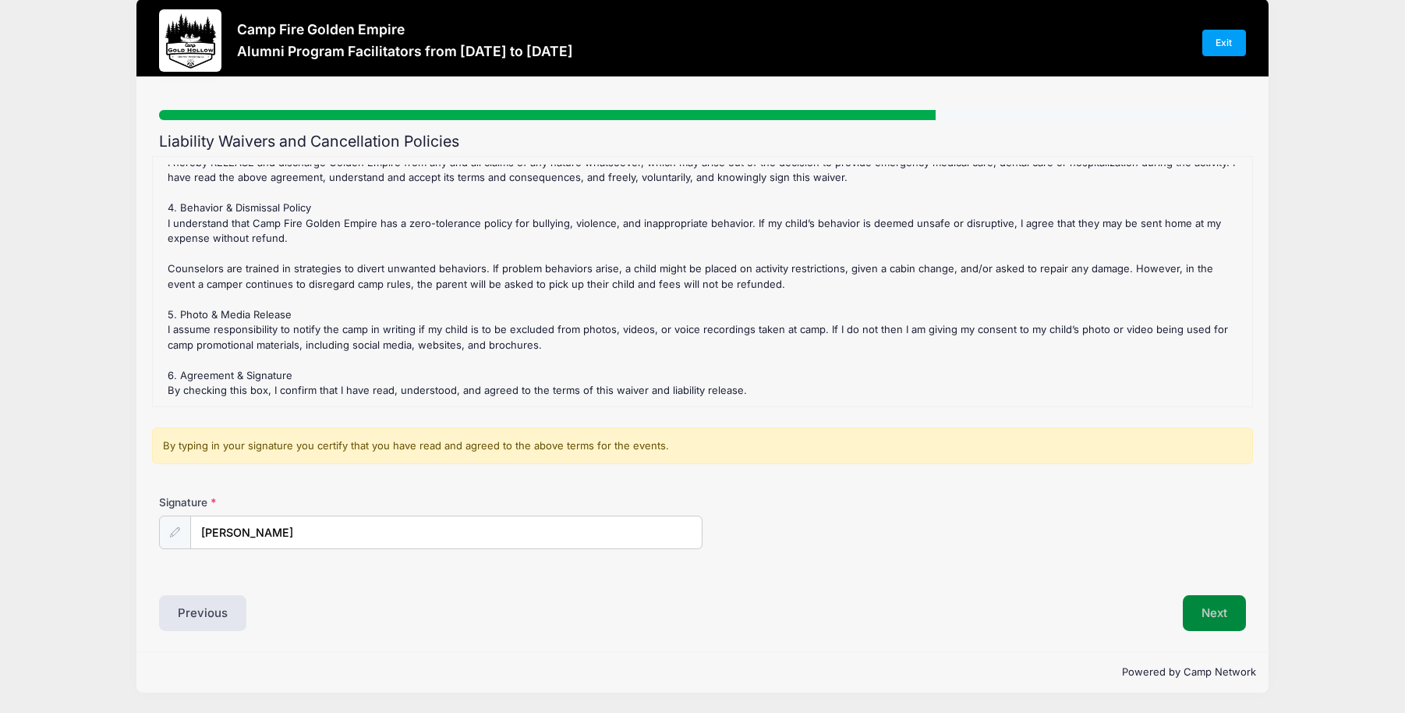
scroll to position [20, 0]
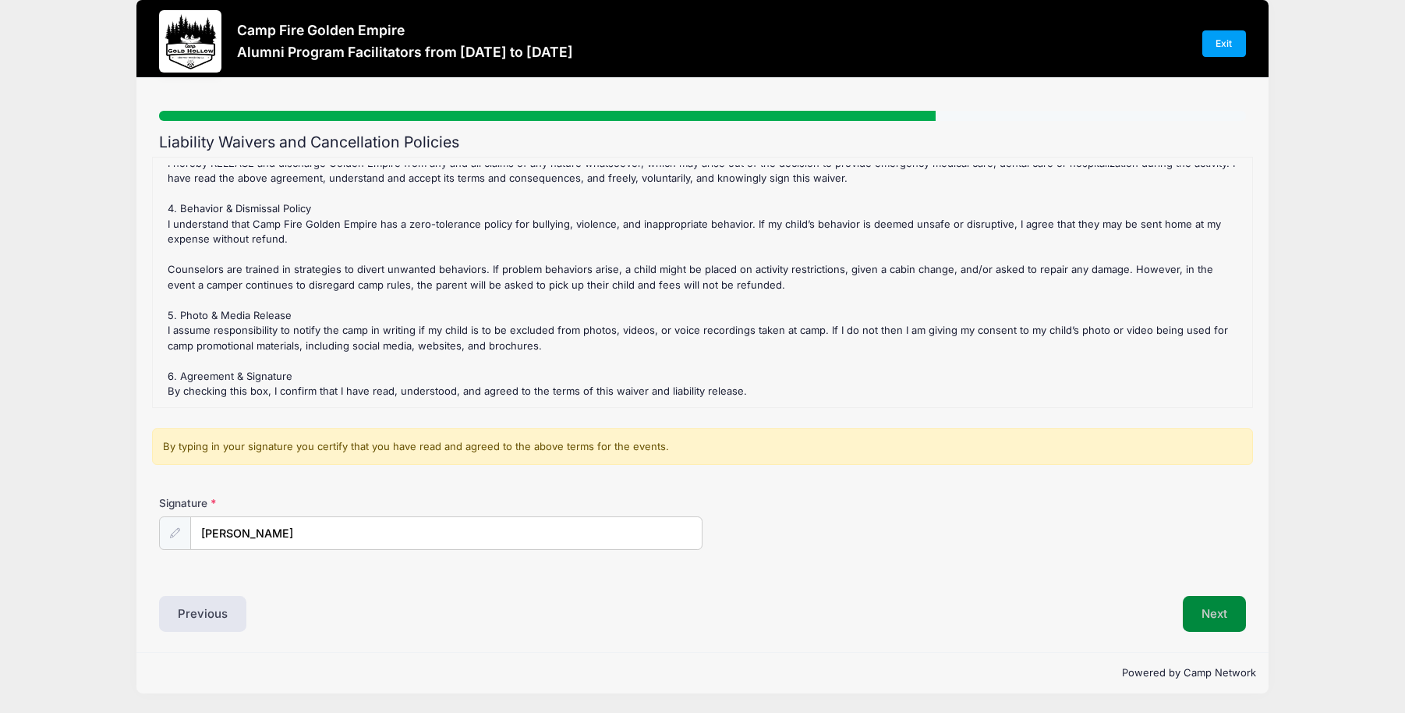
click at [1211, 605] on button "Next" at bounding box center [1214, 614] width 63 height 36
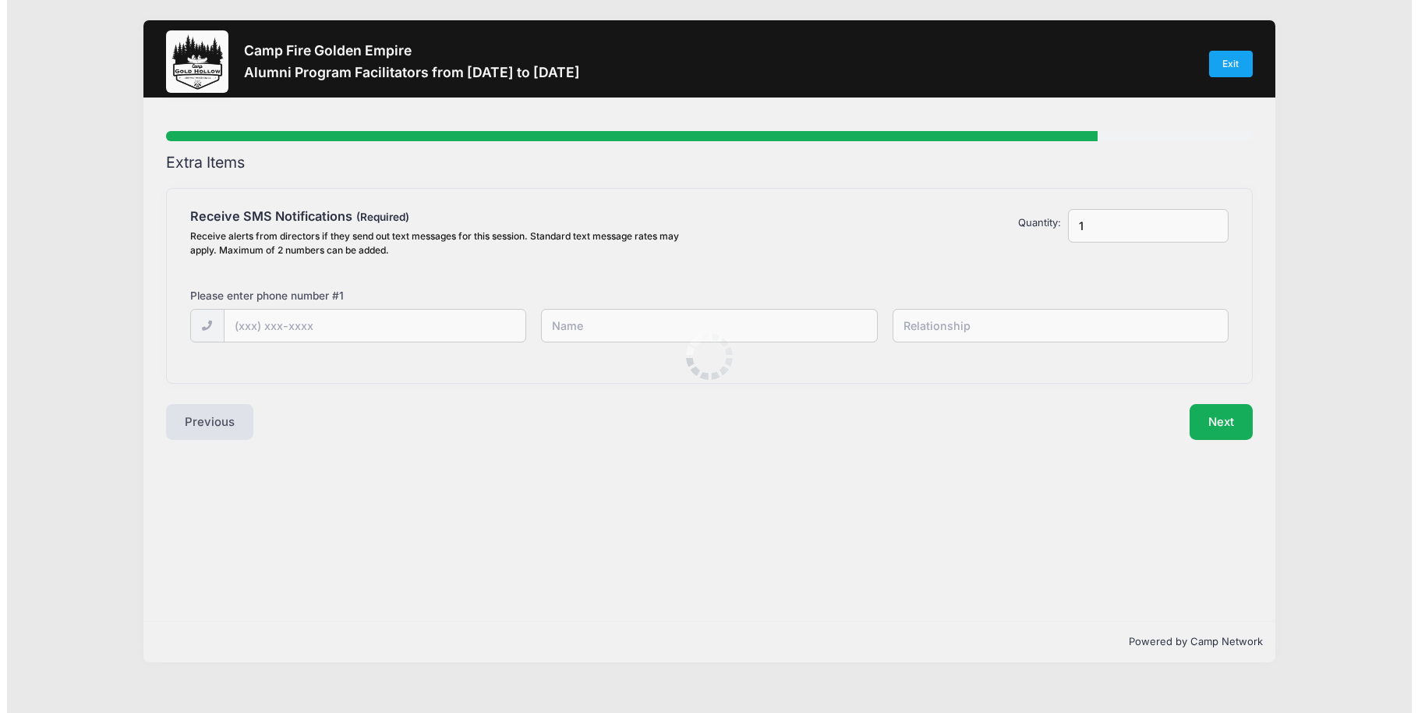
scroll to position [0, 0]
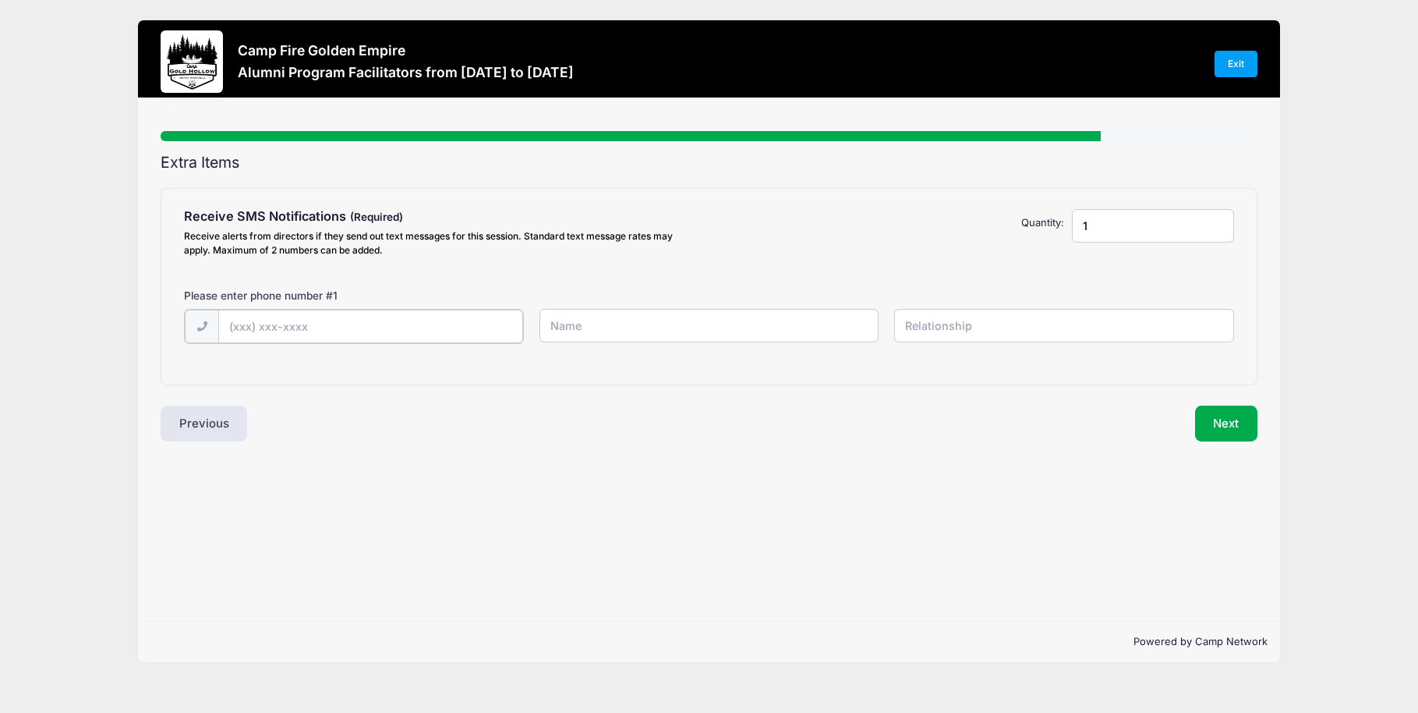
click at [252, 324] on input "text" at bounding box center [370, 326] width 305 height 34
type input "(916) 501-1839"
click at [586, 331] on input "text" at bounding box center [709, 326] width 340 height 34
type input "[PERSON_NAME]"
type input "Self"
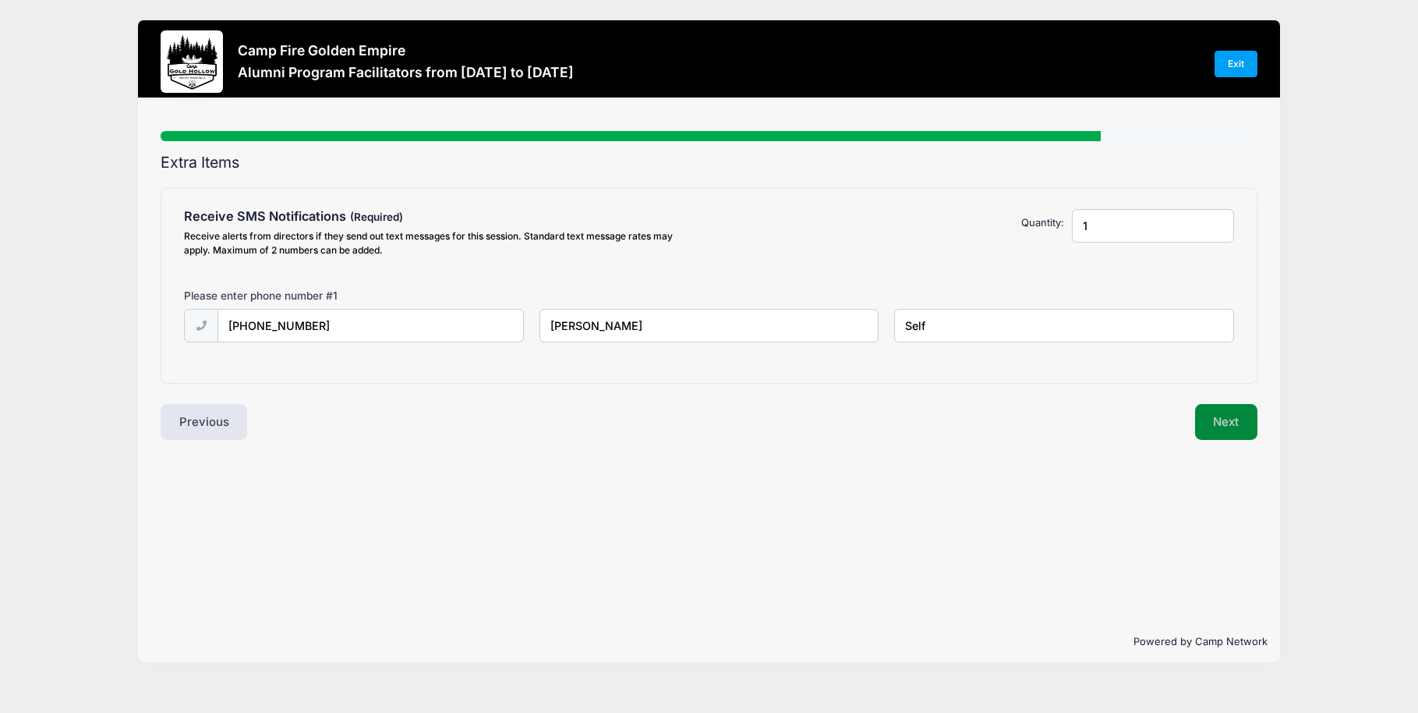
click at [1224, 416] on button "Next" at bounding box center [1226, 422] width 63 height 36
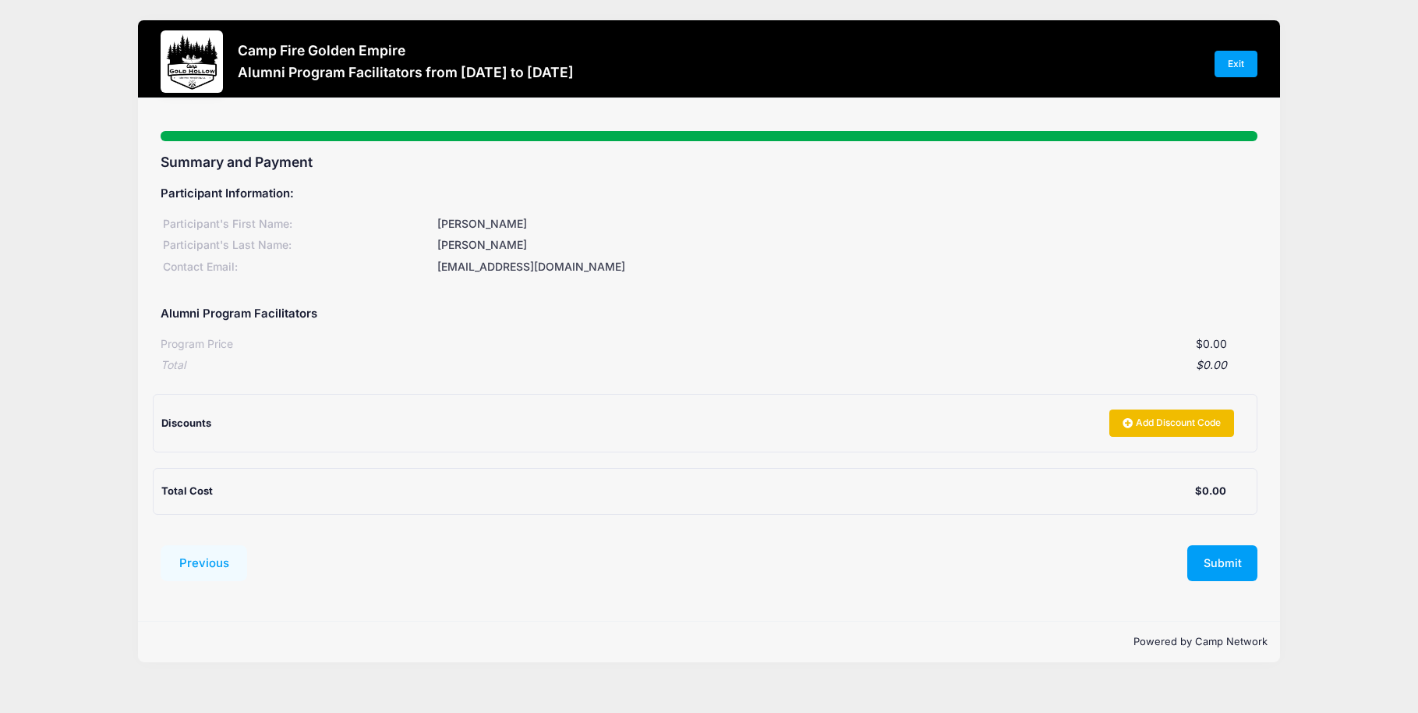
click at [1169, 417] on link "Add Discount Code" at bounding box center [1171, 422] width 125 height 27
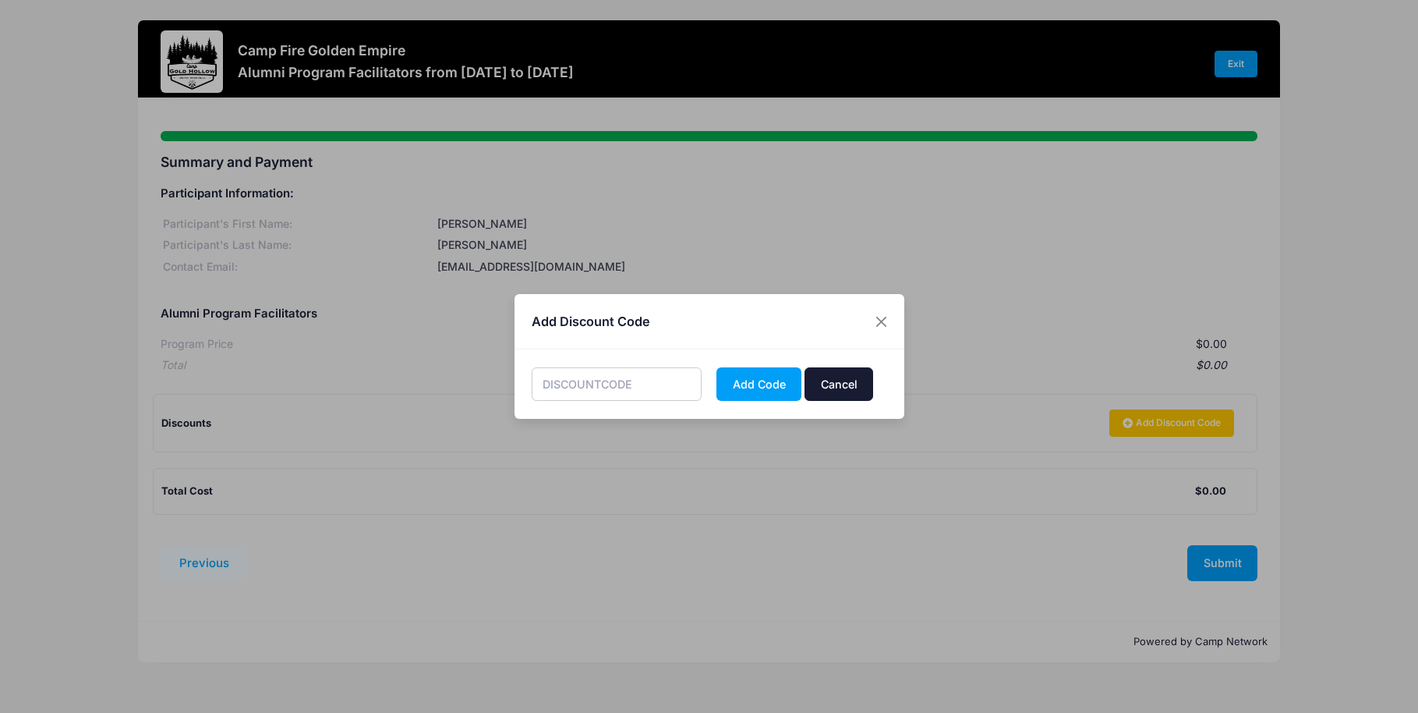
click at [842, 380] on button "Cancel" at bounding box center [839, 384] width 69 height 34
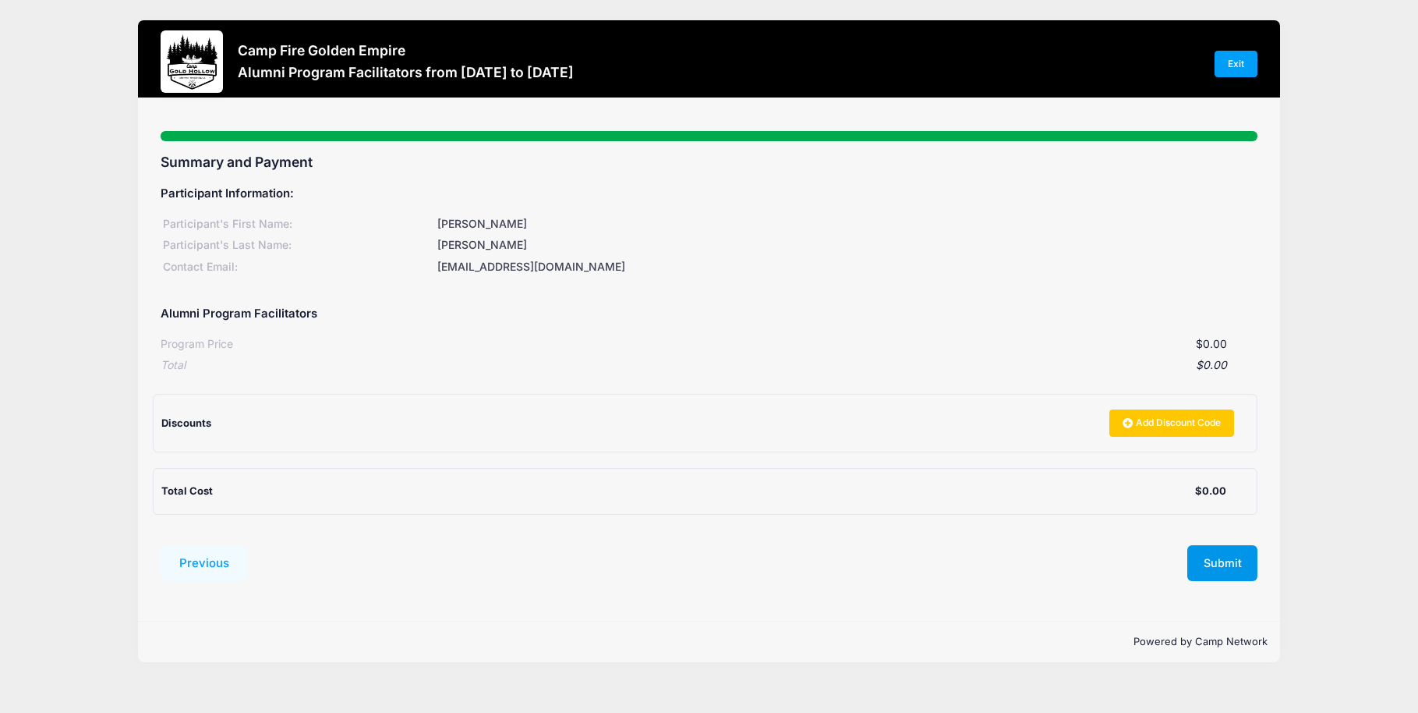
click at [1215, 557] on button "Submit" at bounding box center [1222, 563] width 70 height 36
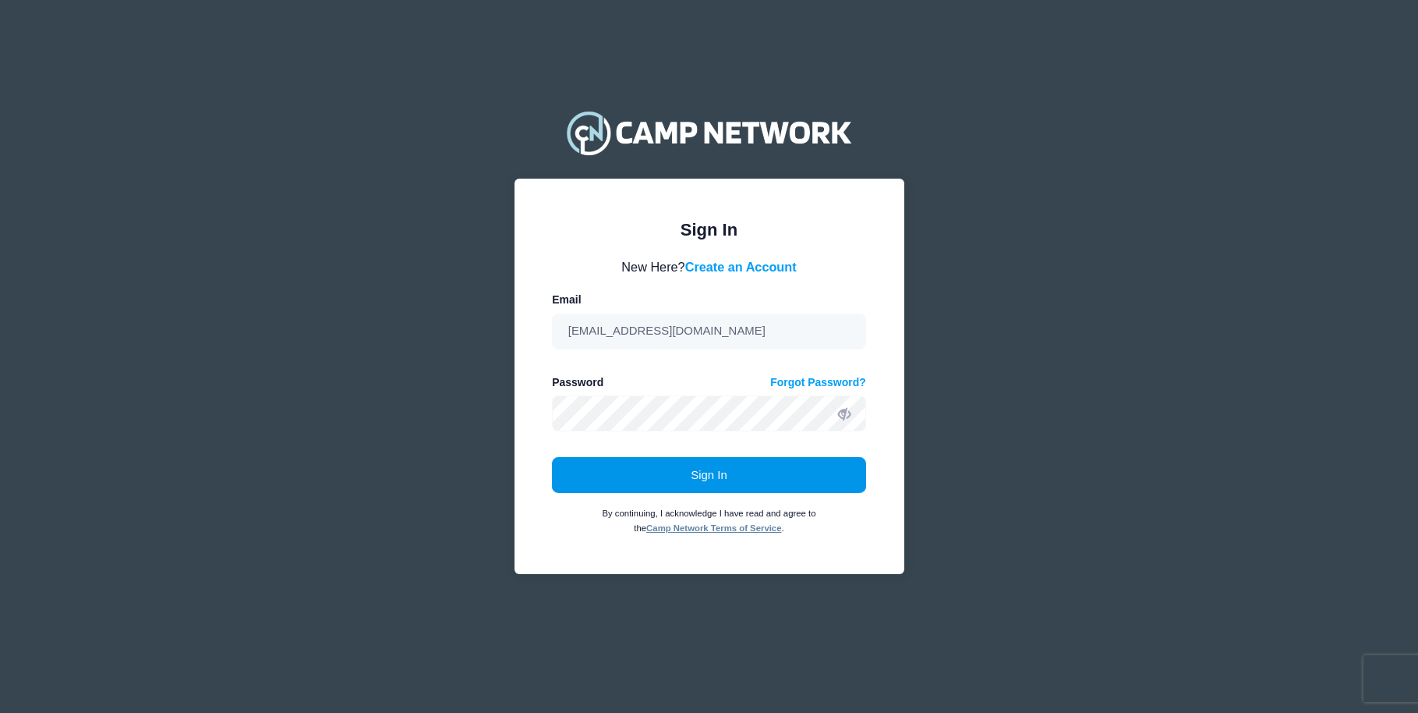
click at [703, 472] on button "Sign In" at bounding box center [709, 475] width 314 height 36
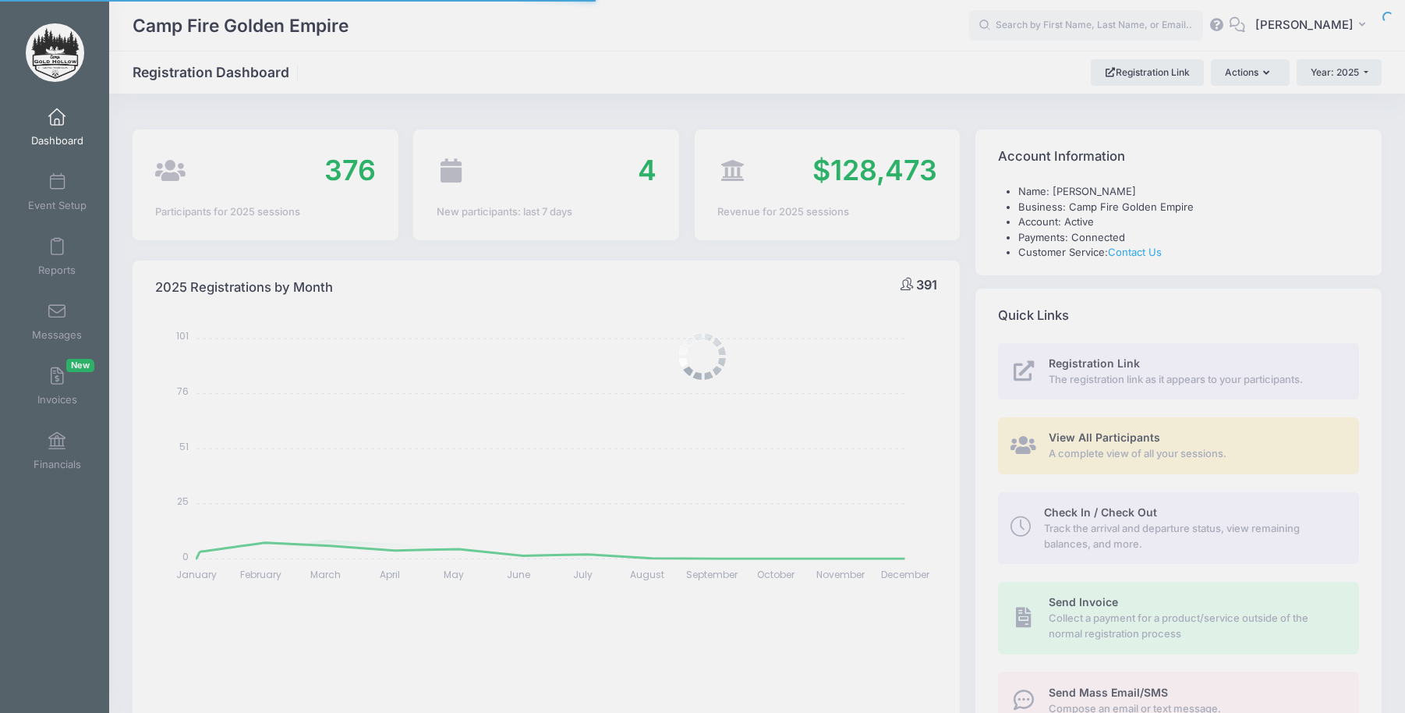
select select
